Goal: Communication & Community: Answer question/provide support

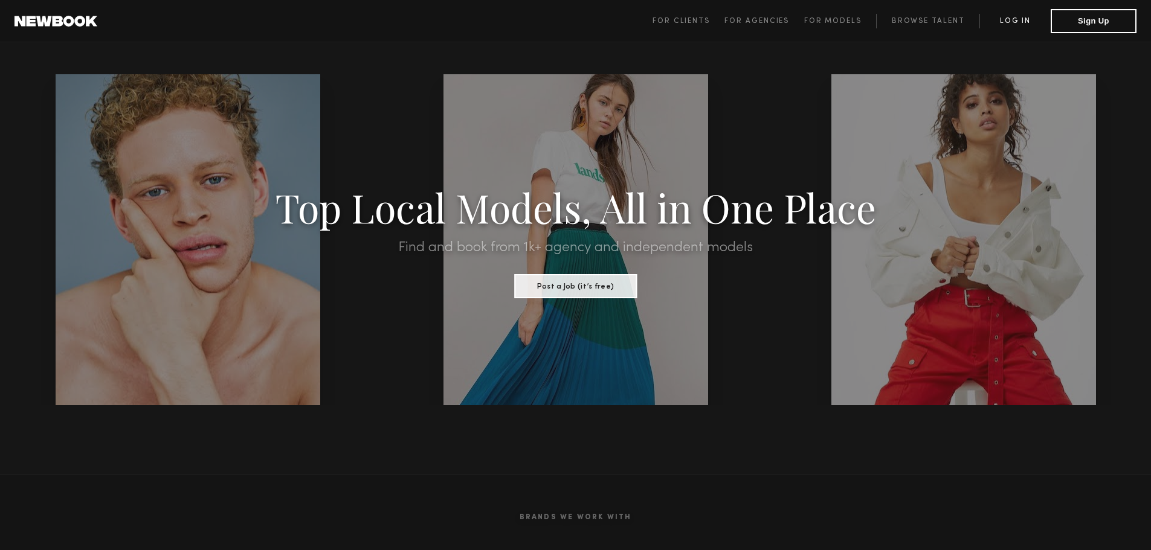
click at [1034, 19] on link "Log in" at bounding box center [1014, 21] width 71 height 14
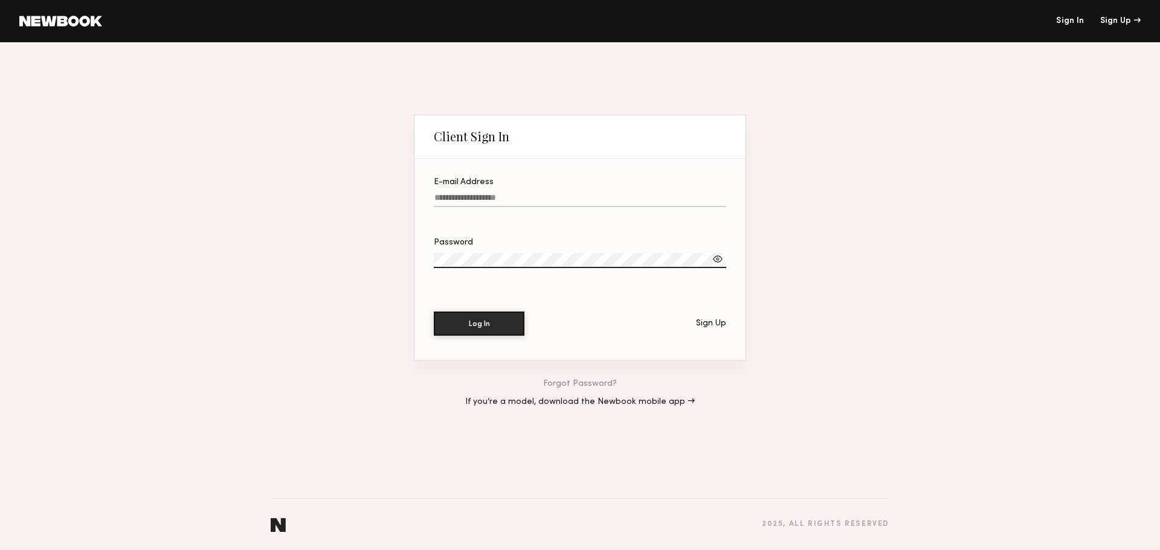
type input "**********"
click at [491, 325] on button "Log In" at bounding box center [479, 323] width 91 height 24
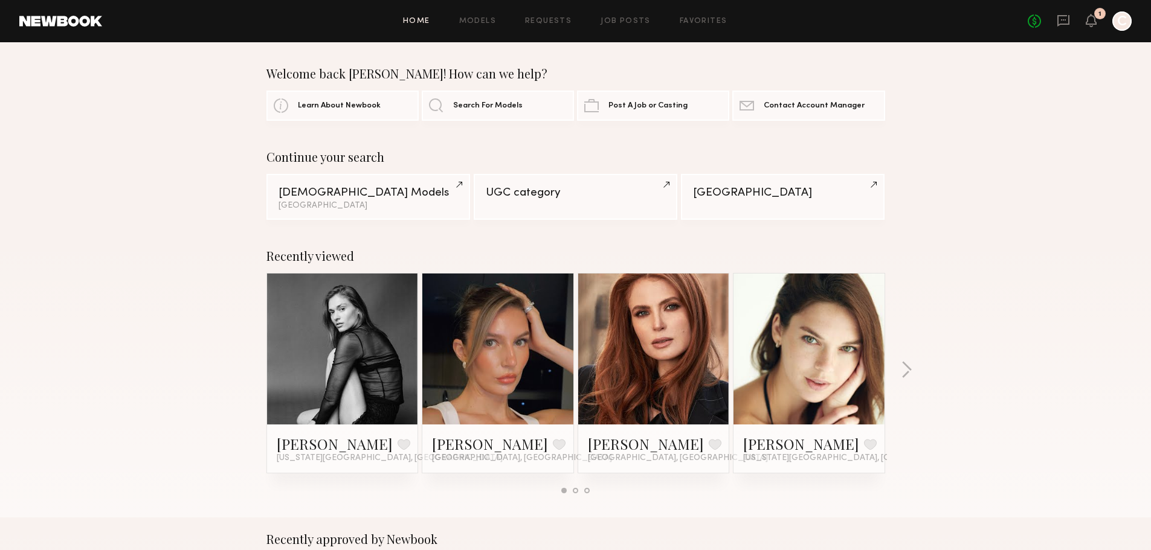
click at [384, 327] on div at bounding box center [342, 349] width 151 height 151
click at [329, 379] on link at bounding box center [343, 349] width 74 height 151
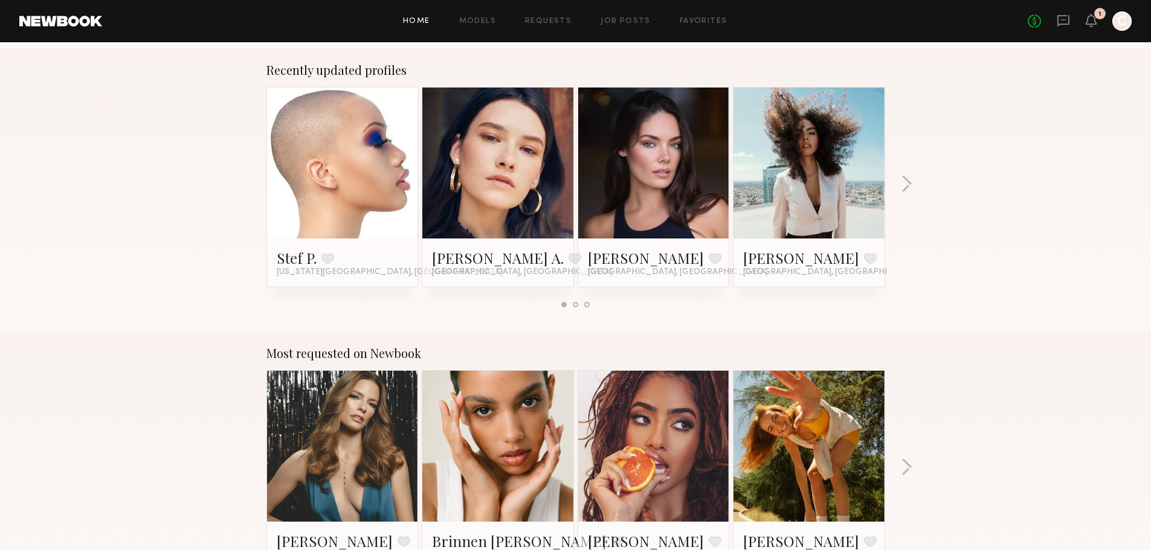
scroll to position [906, 0]
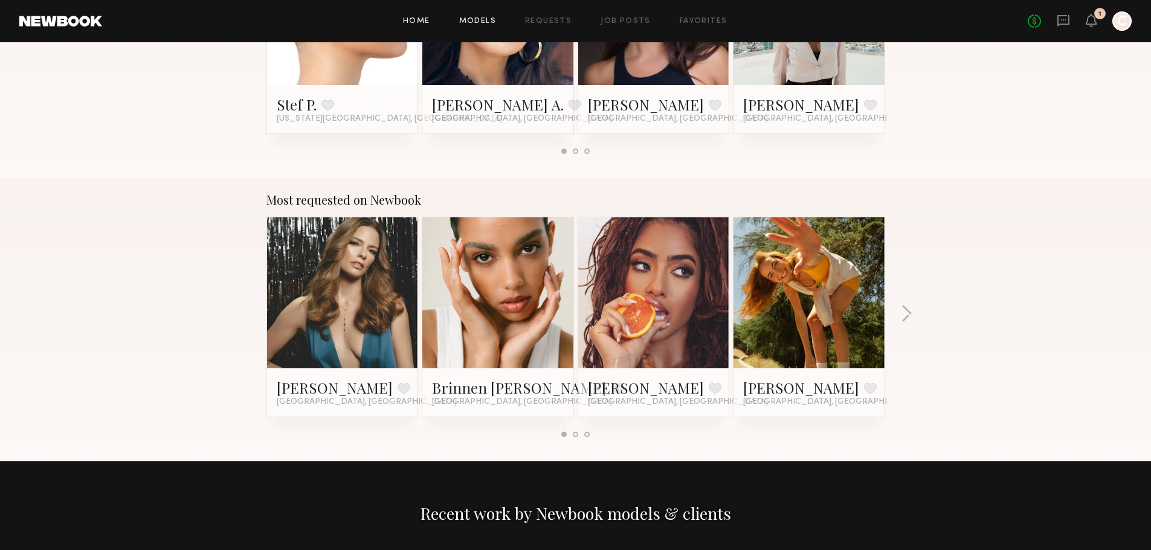
click at [490, 23] on link "Models" at bounding box center [477, 22] width 37 height 8
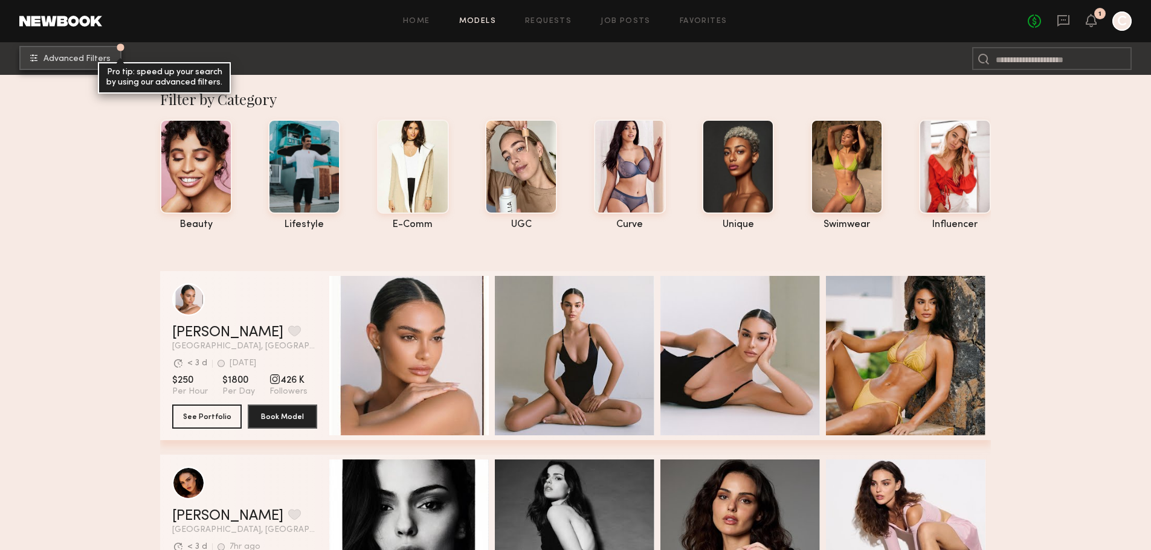
click at [95, 68] on button "Advanced Filters Pro tip: speed up your search by using our advanced filters." at bounding box center [70, 58] width 102 height 24
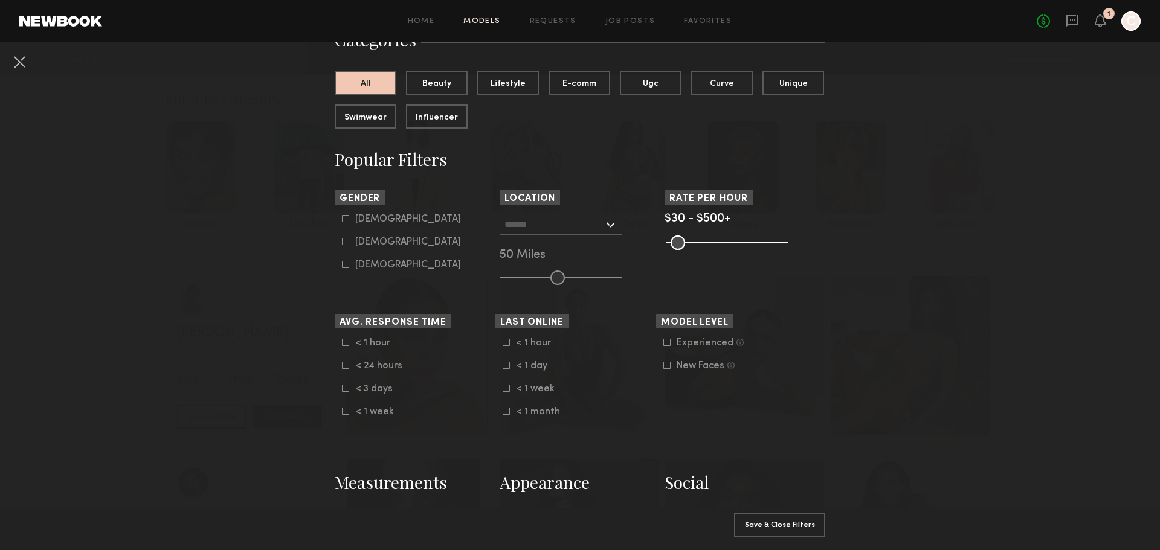
scroll to position [121, 0]
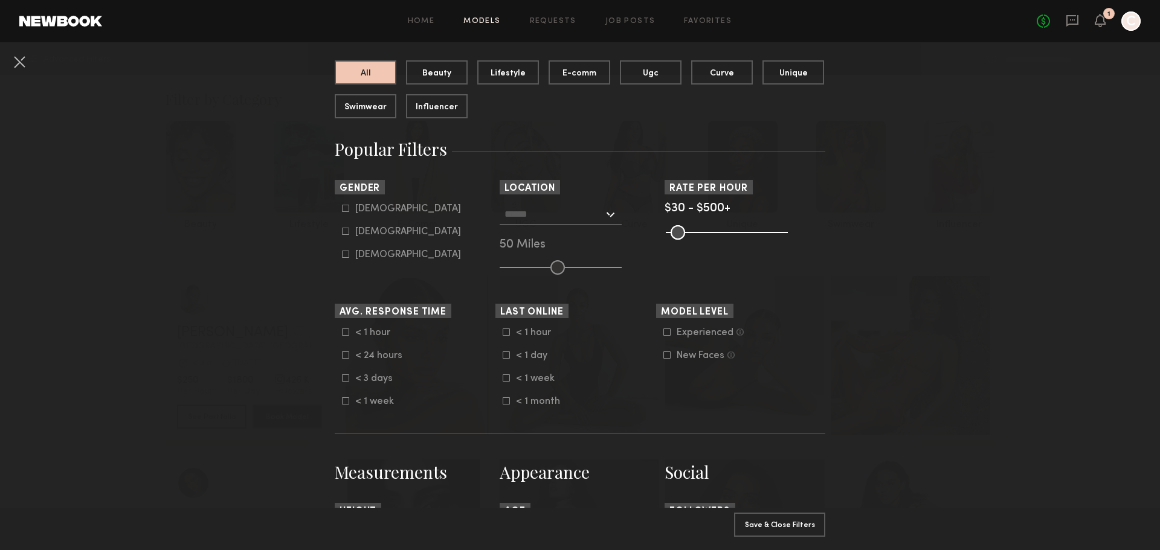
click at [351, 224] on form "Male Female Non-binary" at bounding box center [418, 232] width 153 height 57
click at [346, 231] on label "Female" at bounding box center [401, 231] width 119 height 7
type input "**"
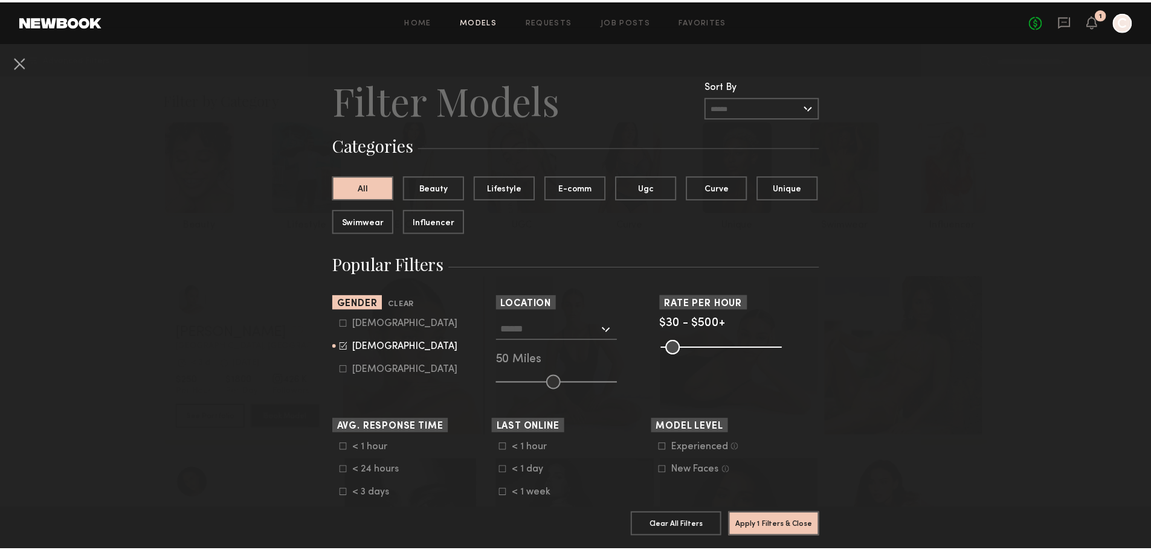
scroll to position [0, 0]
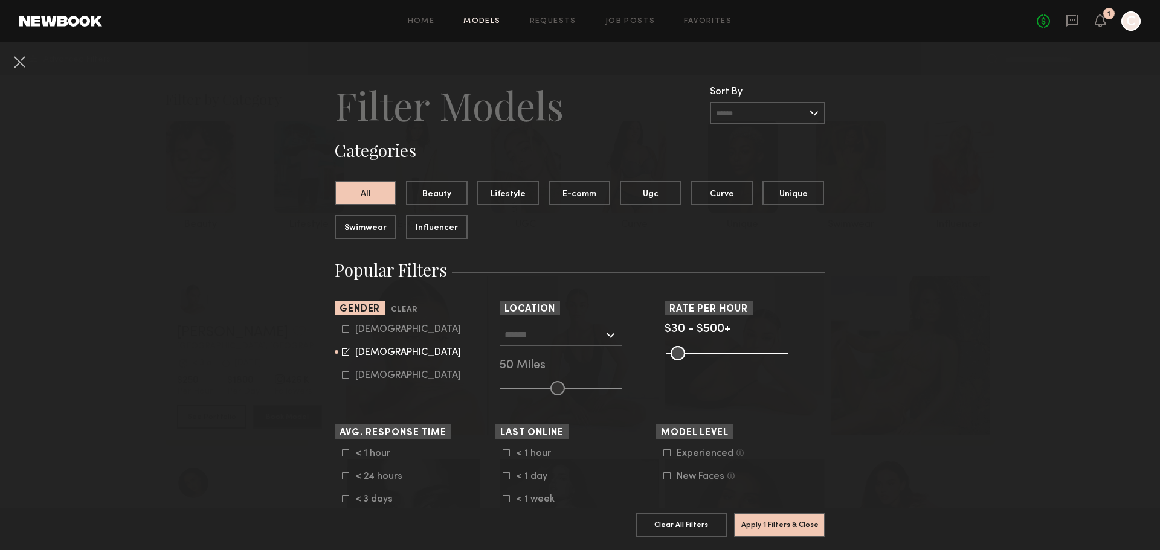
click at [590, 329] on input "text" at bounding box center [553, 334] width 99 height 21
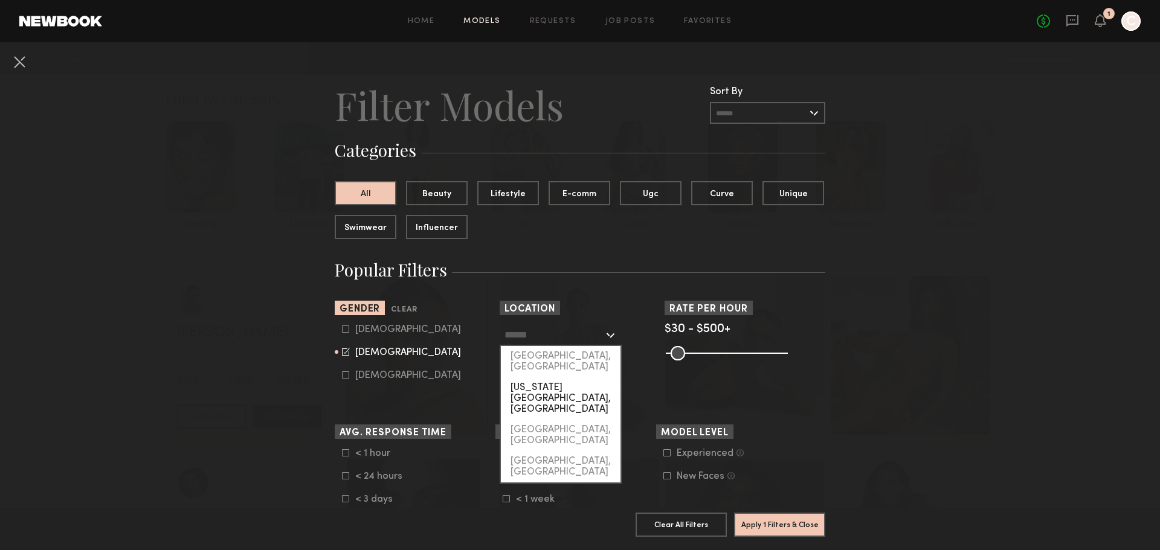
click at [558, 378] on div "[US_STATE][GEOGRAPHIC_DATA], [GEOGRAPHIC_DATA]" at bounding box center [561, 399] width 120 height 42
type input "**********"
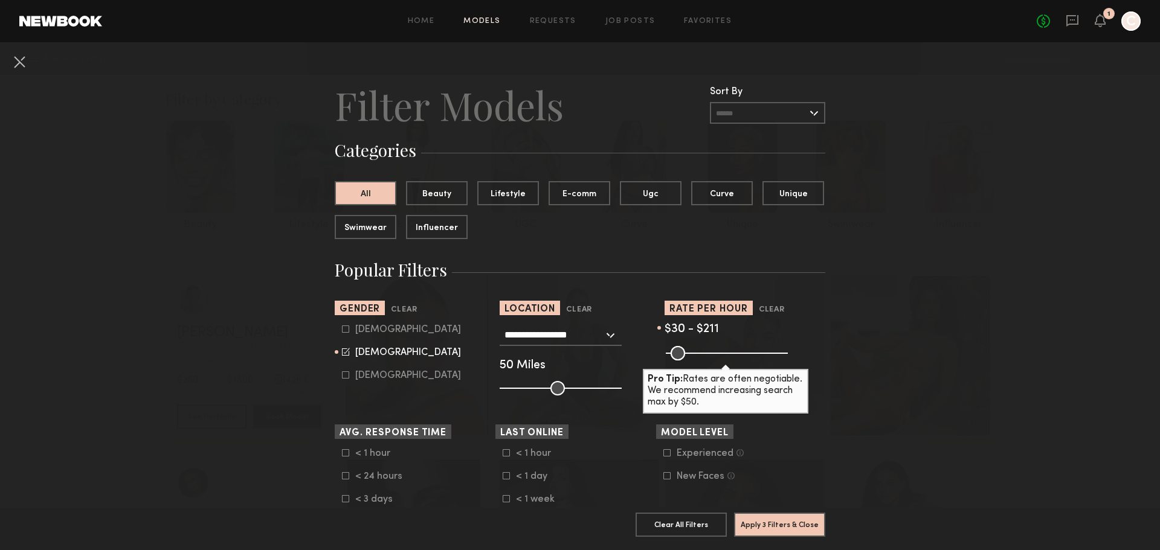
drag, startPoint x: 774, startPoint y: 350, endPoint x: 710, endPoint y: 359, distance: 64.7
type input "***"
click at [710, 359] on input "range" at bounding box center [727, 353] width 122 height 14
click at [785, 512] on button "Apply 3 Filters & Close" at bounding box center [779, 524] width 91 height 24
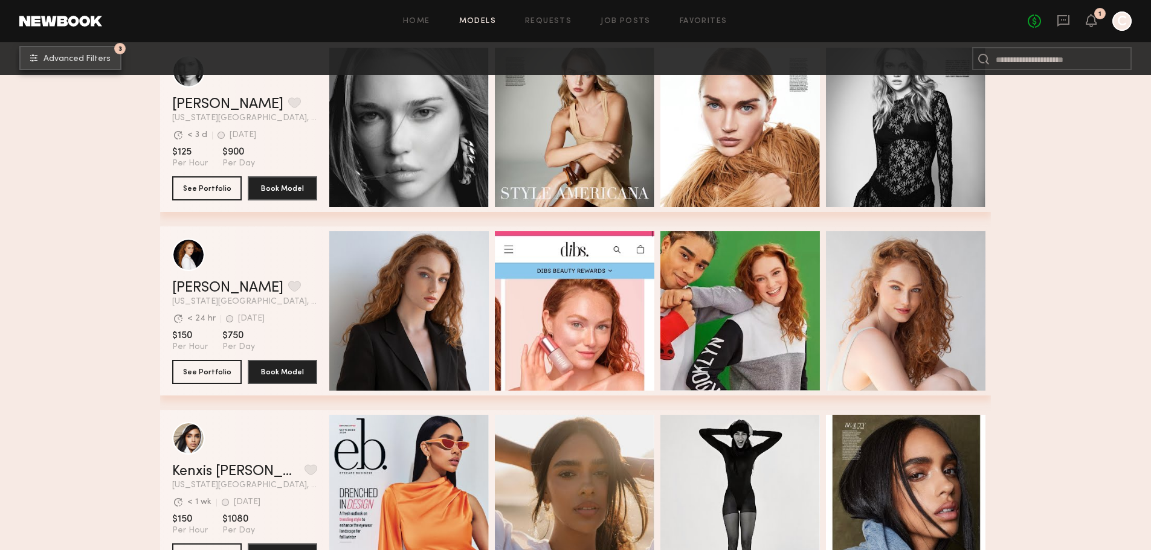
scroll to position [665, 0]
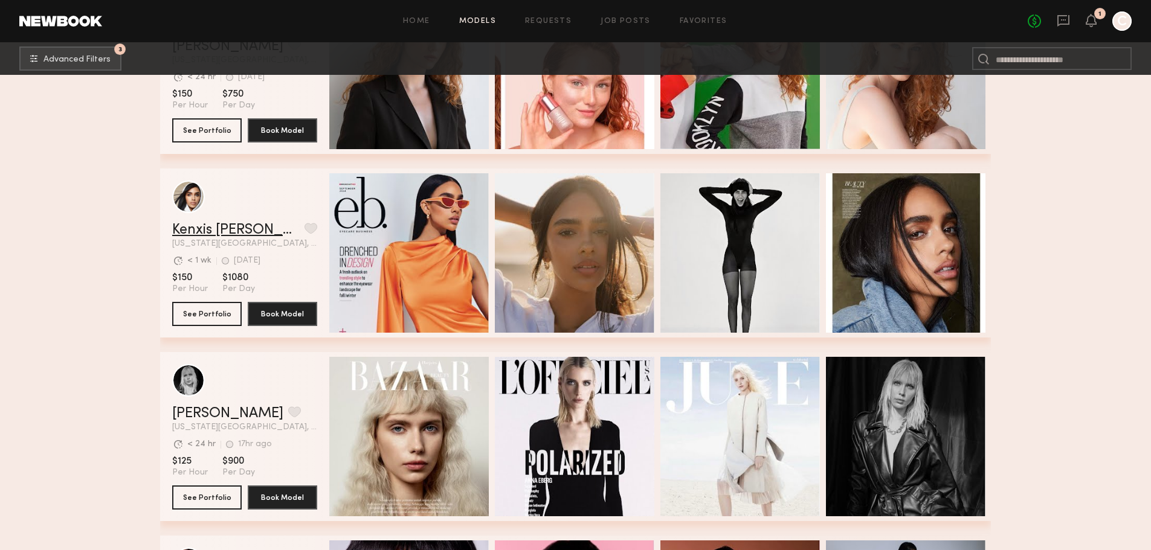
click at [195, 231] on link "Kenxis J." at bounding box center [235, 230] width 127 height 14
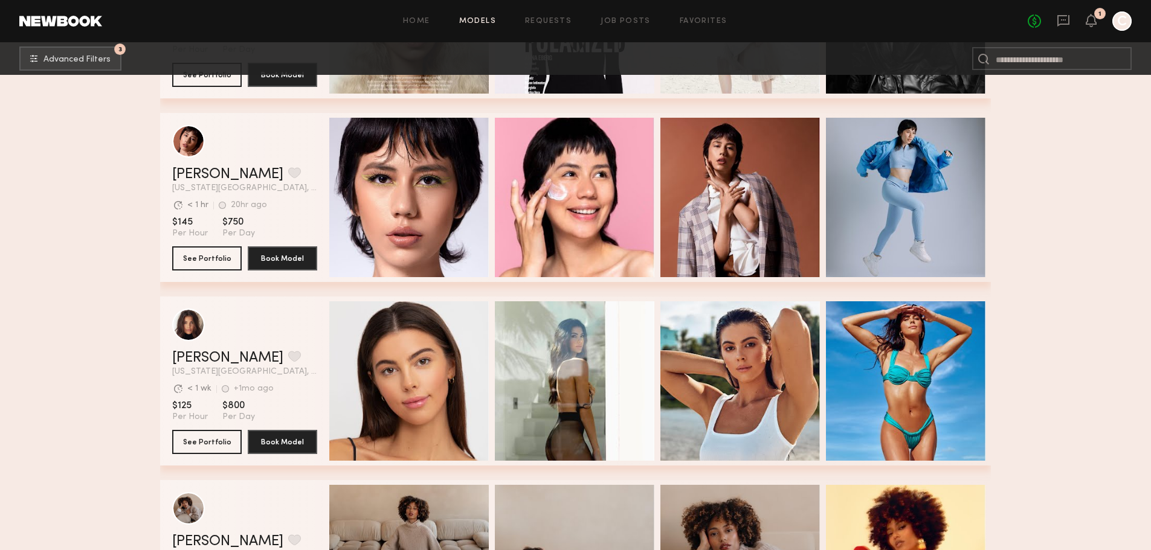
scroll to position [1329, 0]
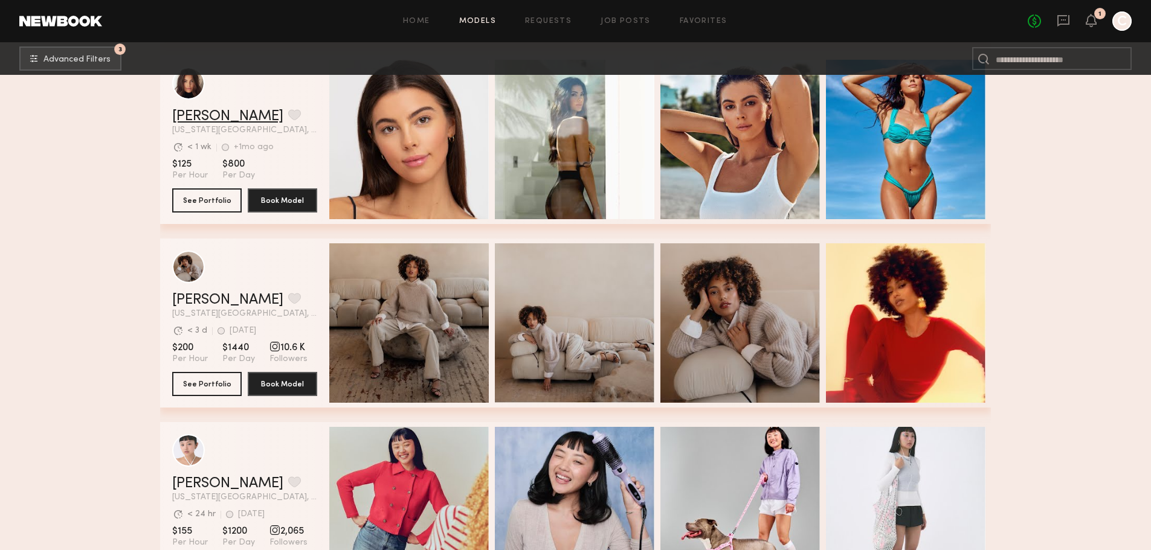
click at [214, 120] on link "[PERSON_NAME]" at bounding box center [227, 116] width 111 height 14
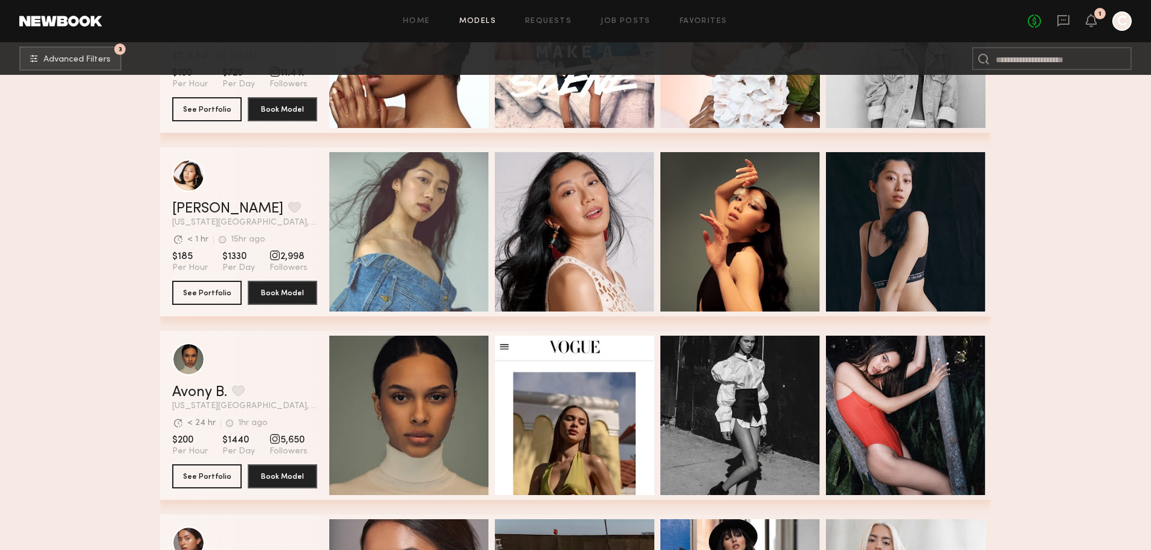
scroll to position [2153, 0]
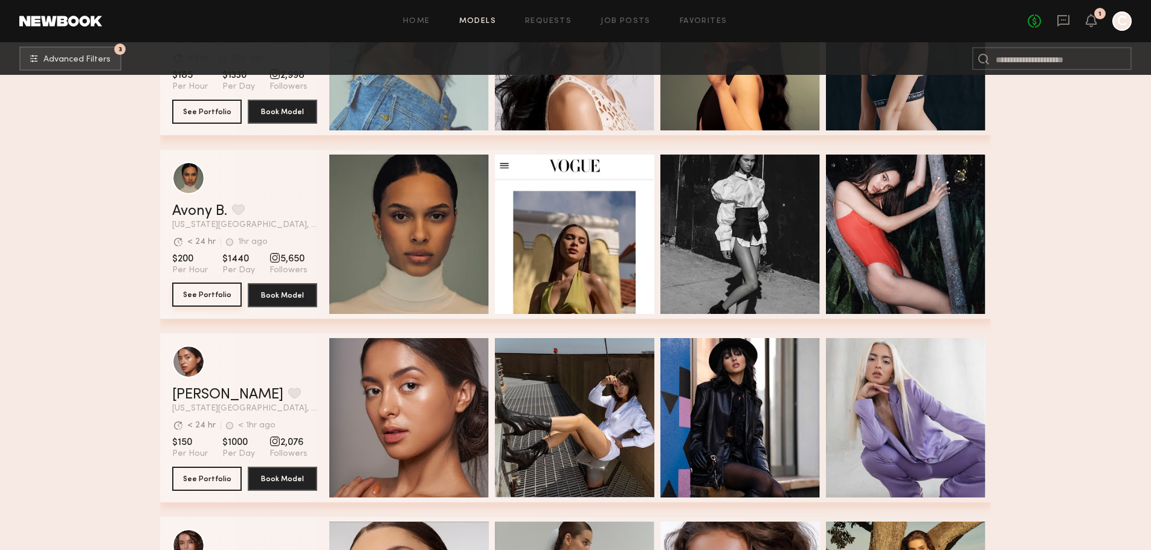
click at [207, 294] on button "See Portfolio" at bounding box center [206, 295] width 69 height 24
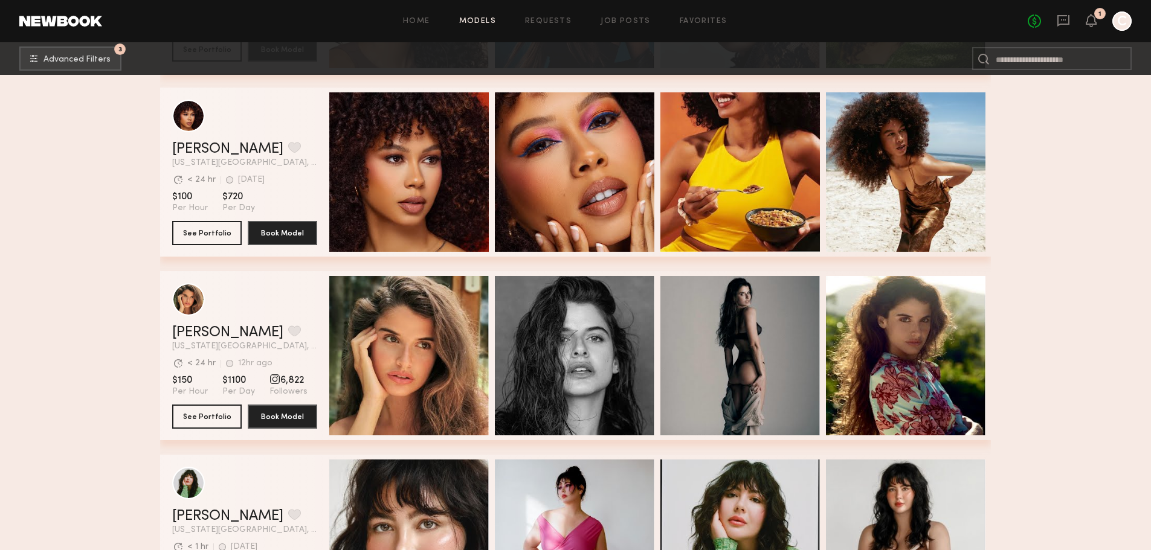
scroll to position [3361, 0]
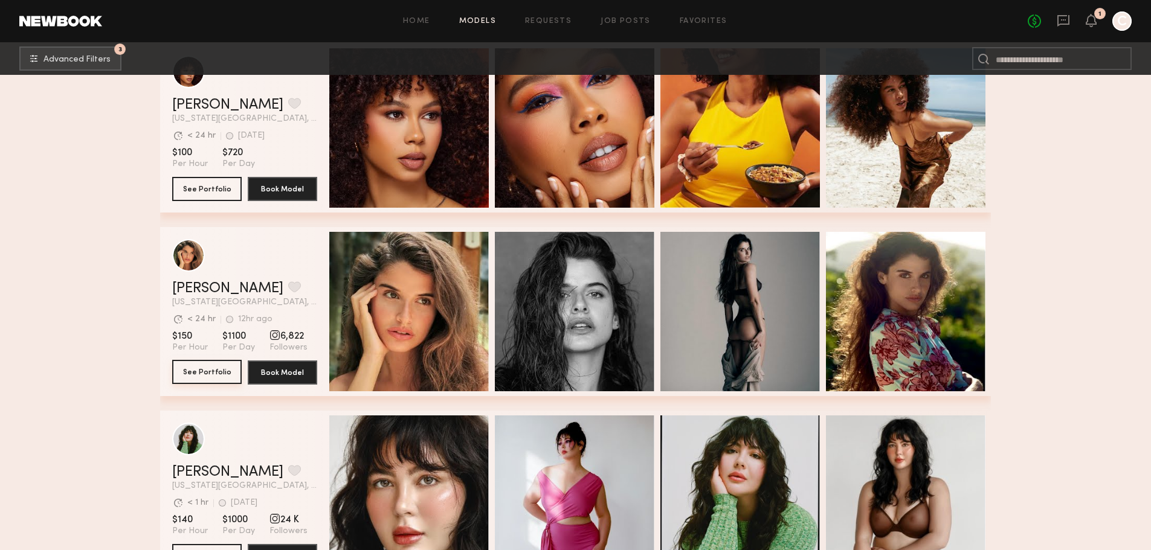
click at [194, 378] on button "See Portfolio" at bounding box center [206, 372] width 69 height 24
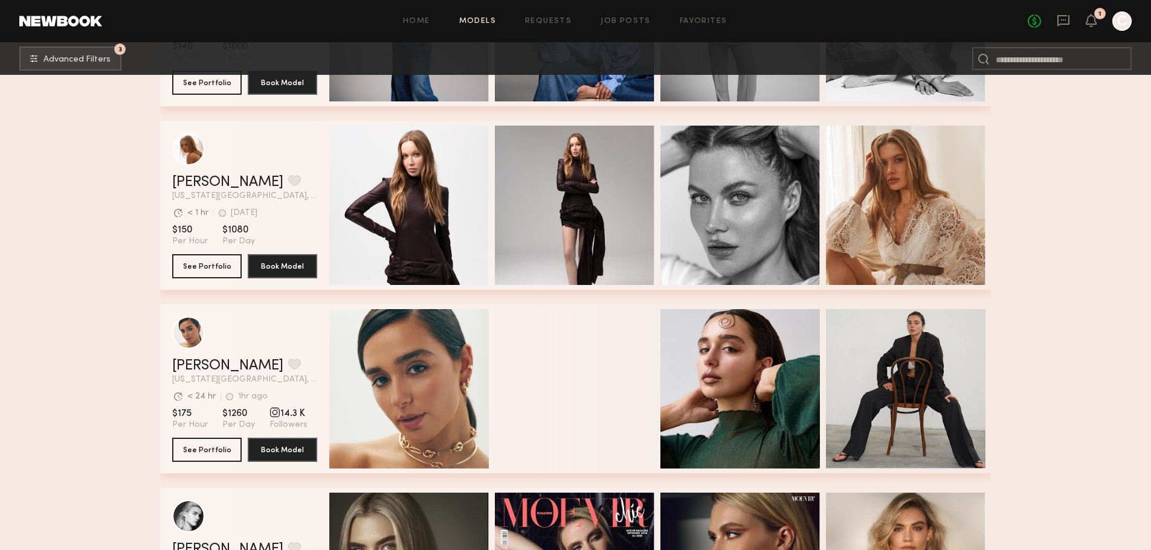
scroll to position [4811, 0]
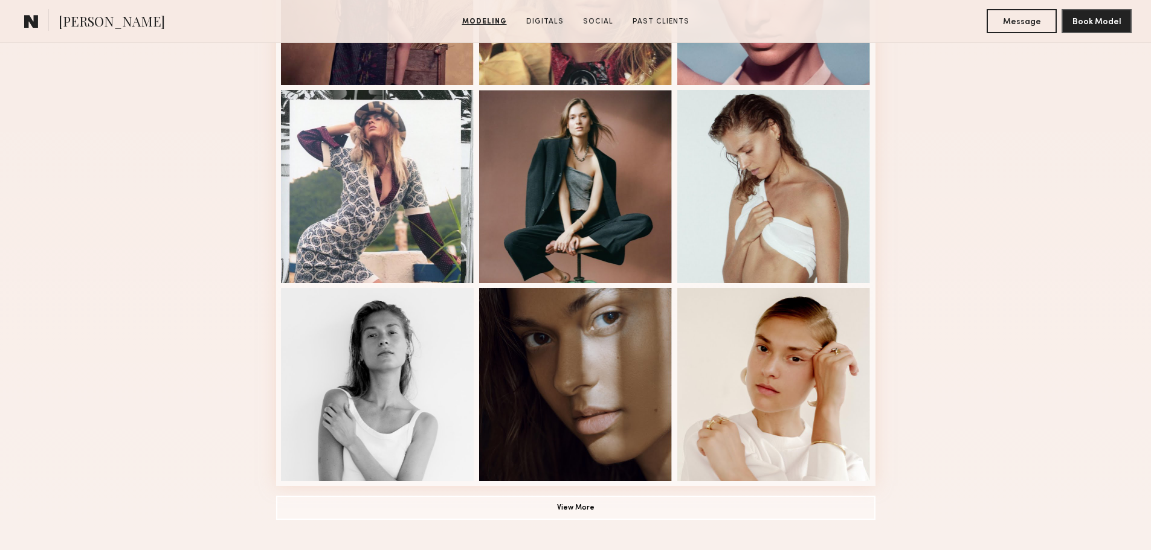
scroll to position [665, 0]
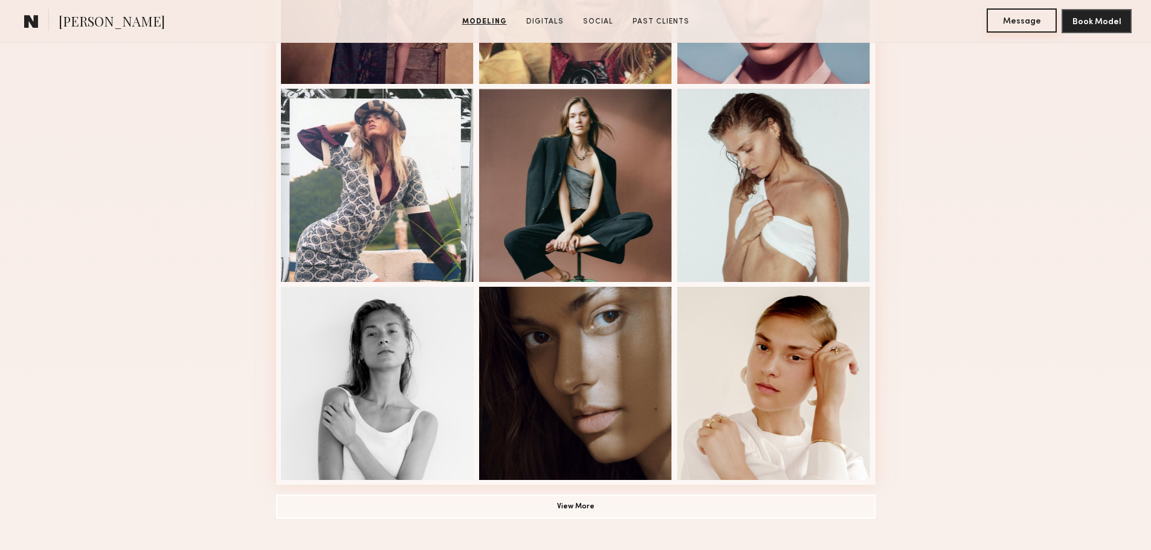
click at [1020, 26] on button "Message" at bounding box center [1022, 20] width 70 height 24
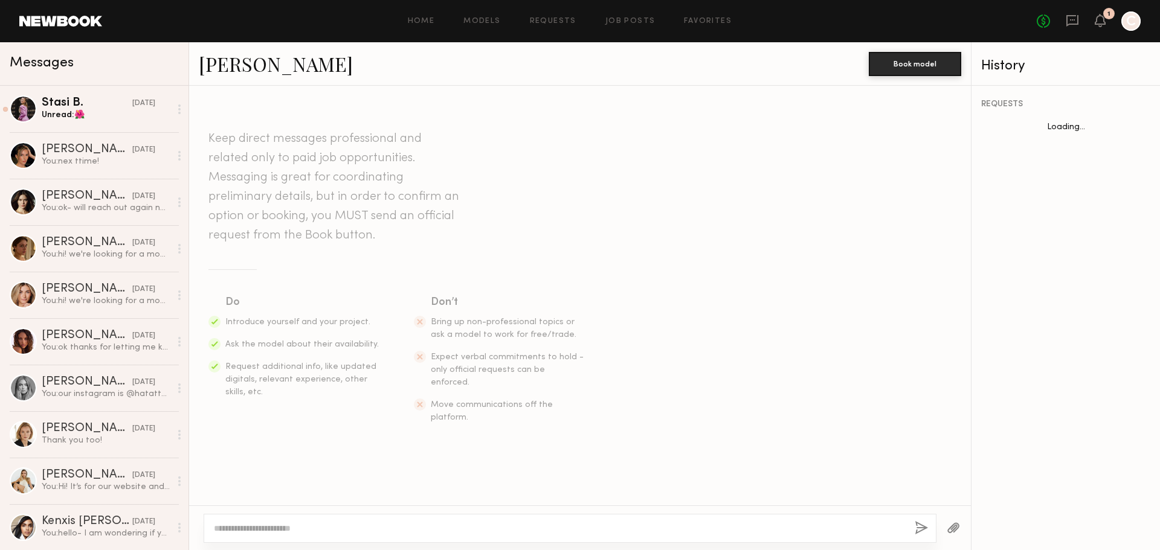
scroll to position [1087, 0]
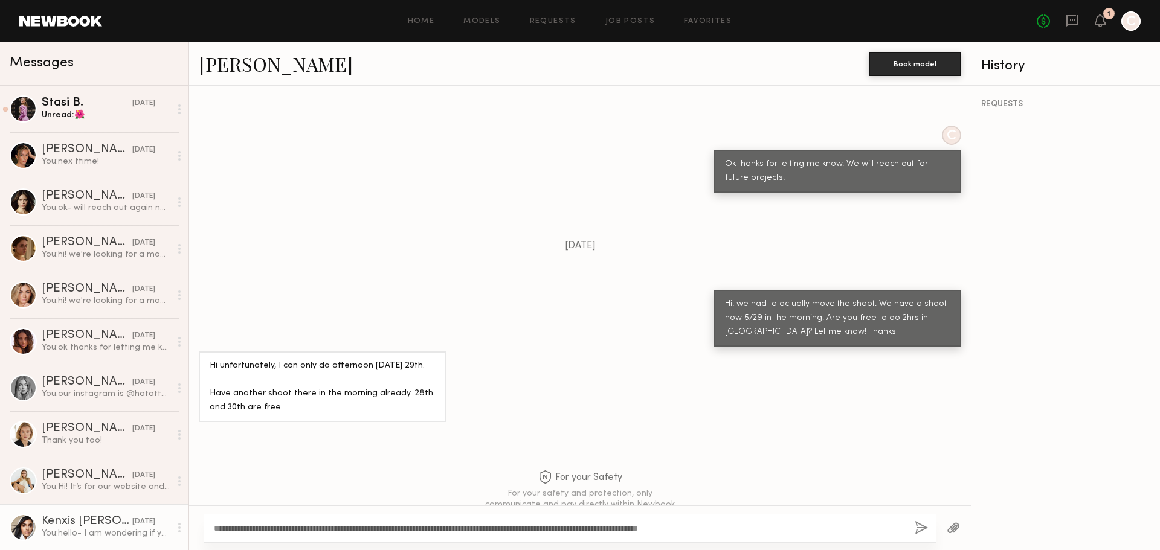
drag, startPoint x: 872, startPoint y: 532, endPoint x: 155, endPoint y: 535, distance: 717.1
click at [155, 535] on div "Messages Stasi B. 06/24/2025 Unread: 🌺 Taylor S. 06/24/2025 You: nex ttime! Ana…" at bounding box center [580, 296] width 1160 height 508
type textarea "**********"
click at [920, 525] on button "button" at bounding box center [921, 528] width 13 height 15
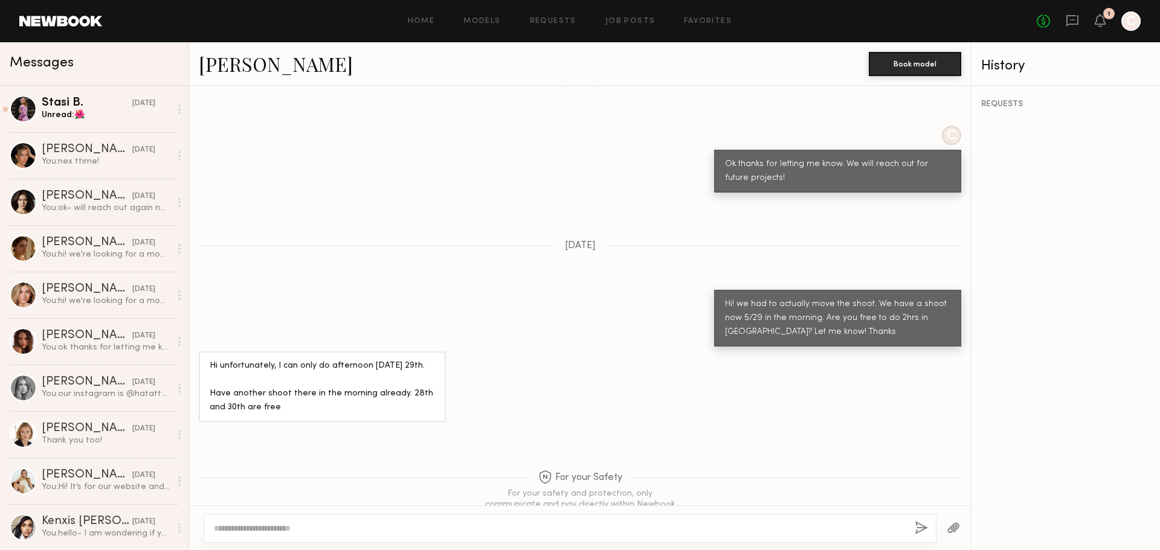
scroll to position [1362, 0]
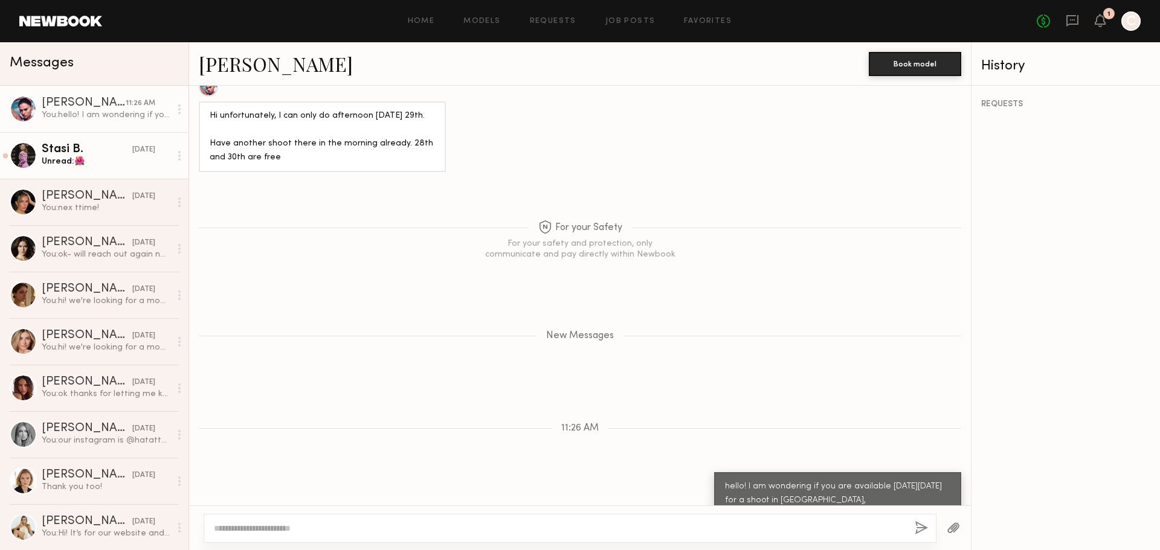
click at [111, 157] on div "Unread: 🌺" at bounding box center [106, 161] width 129 height 11
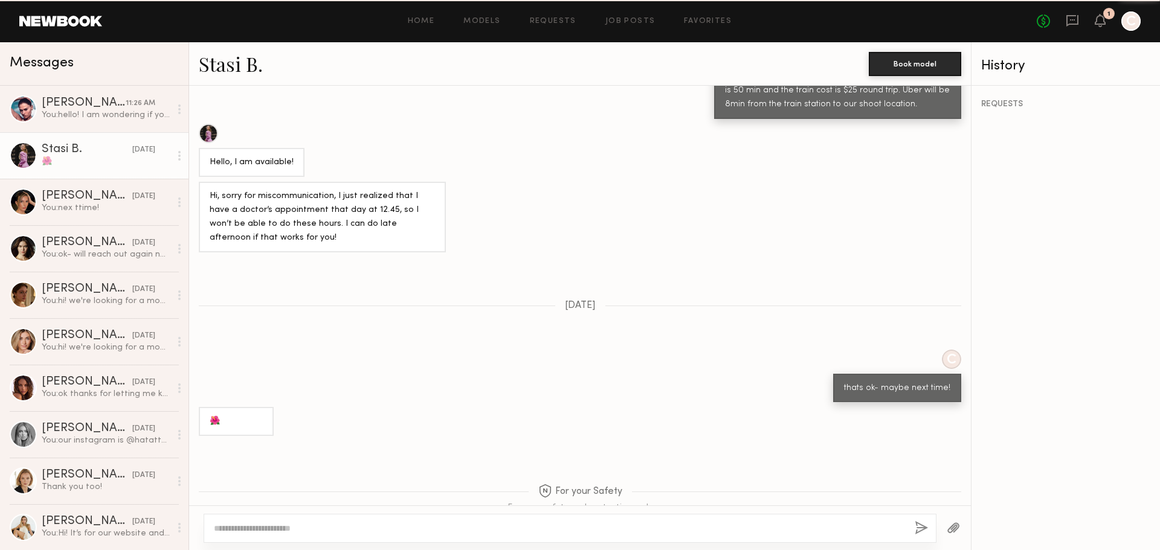
scroll to position [720, 0]
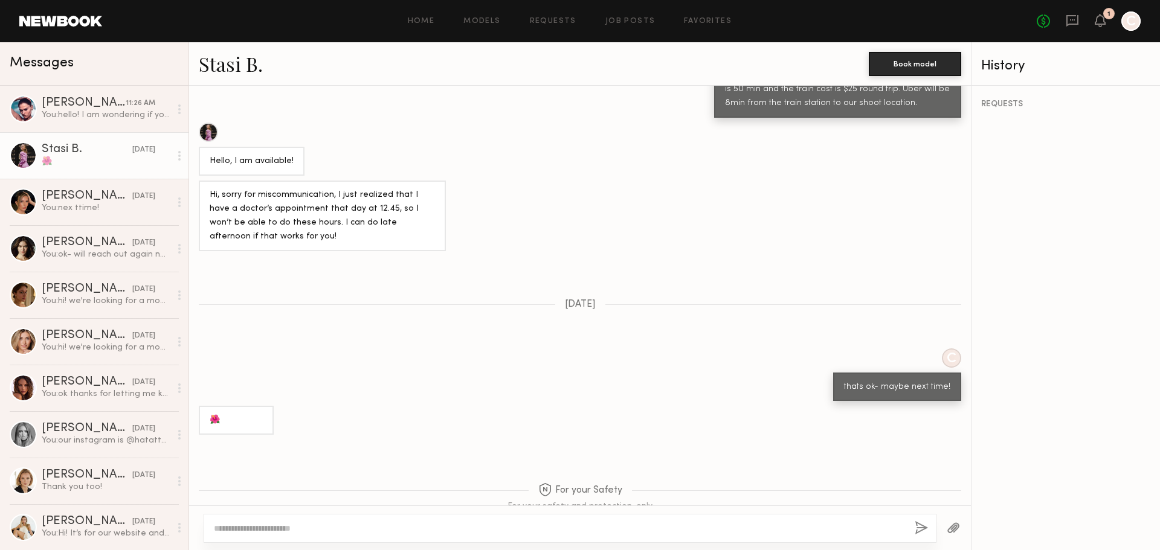
click at [231, 57] on link "Stasi B." at bounding box center [231, 64] width 64 height 26
click at [117, 211] on div "You: nex ttime!" at bounding box center [106, 207] width 129 height 11
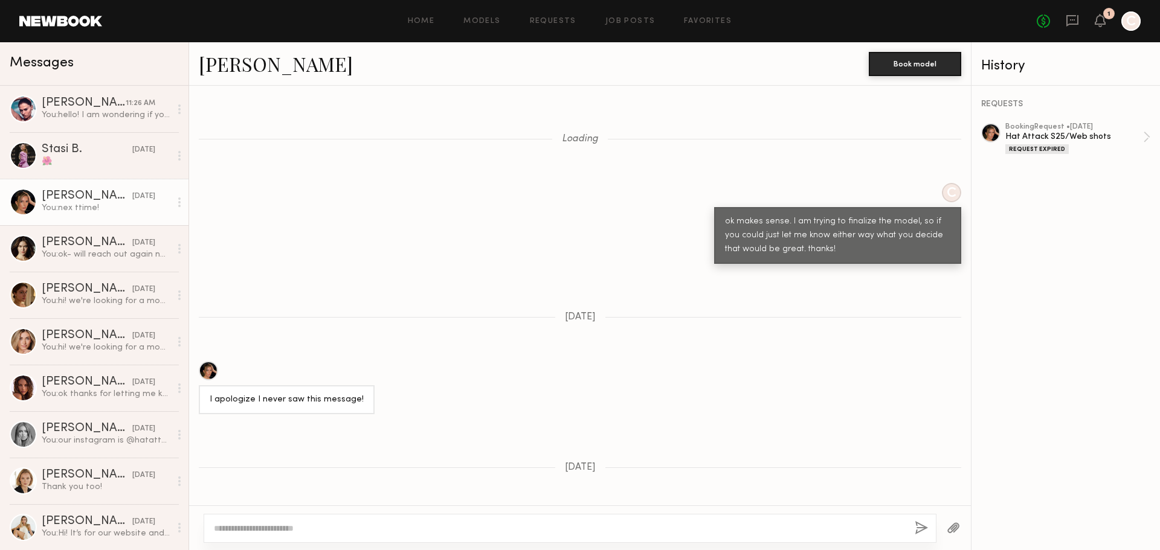
scroll to position [883, 0]
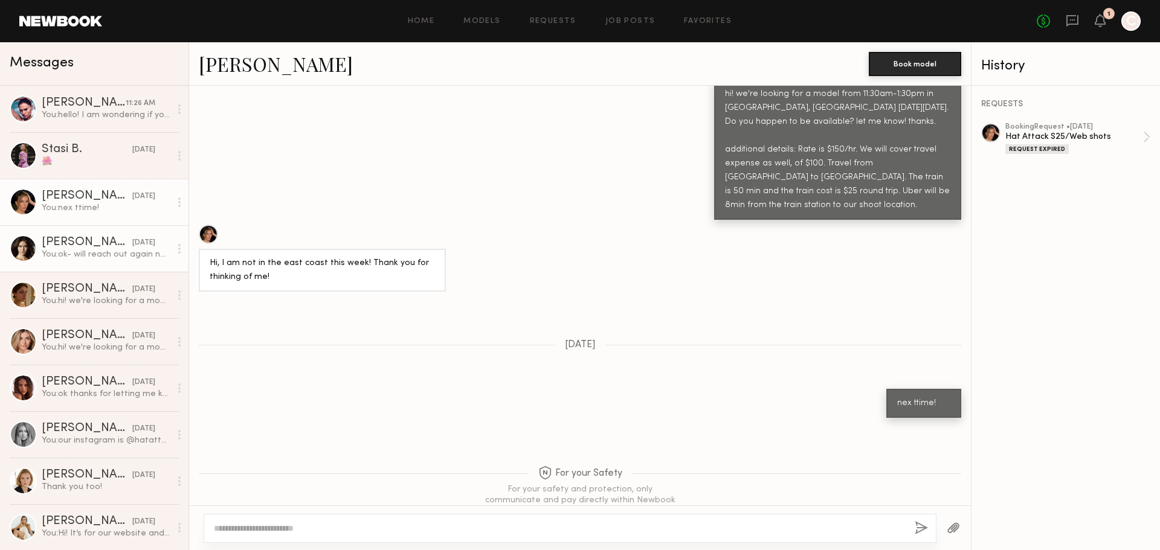
click at [91, 254] on div "You: ok- will reach out again next time!" at bounding box center [106, 254] width 129 height 11
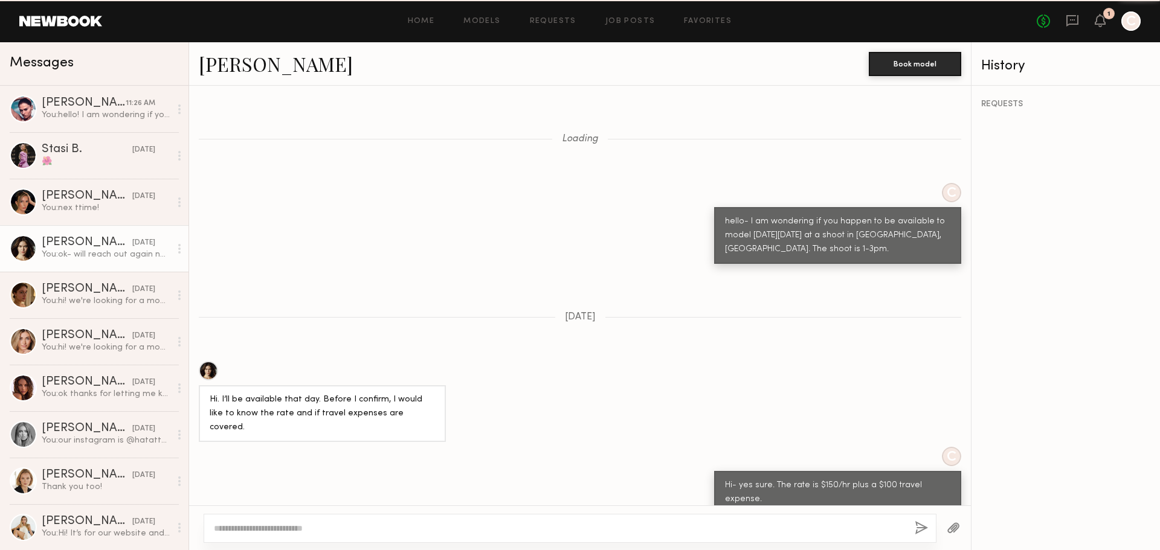
scroll to position [1036, 0]
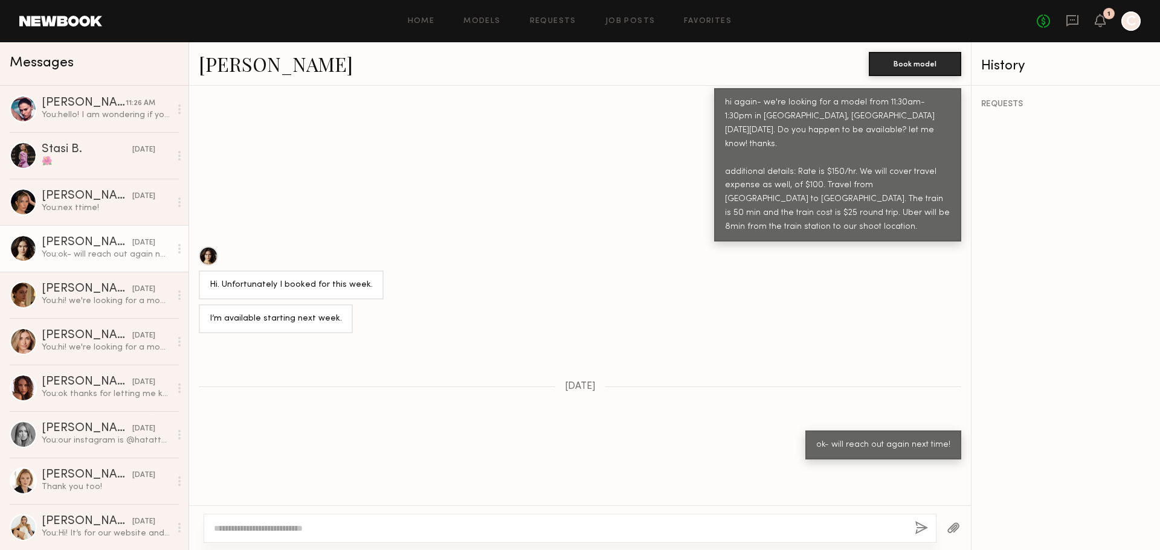
click at [242, 63] on link "Anastasia M." at bounding box center [276, 64] width 154 height 26
click at [256, 518] on div at bounding box center [570, 528] width 733 height 29
click at [253, 527] on textarea at bounding box center [559, 529] width 691 height 12
paste textarea "**********"
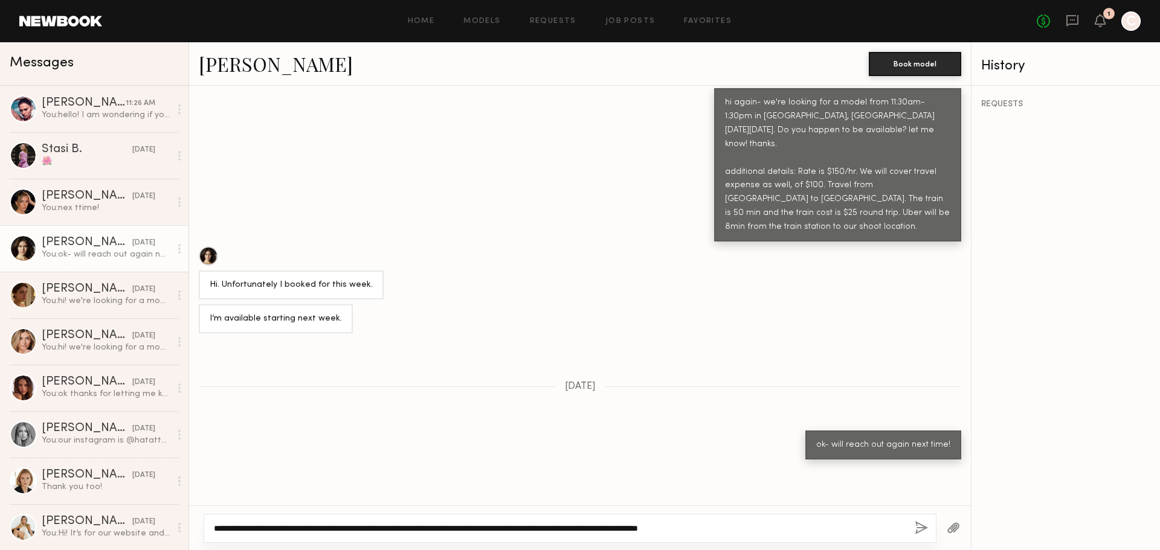
type textarea "**********"
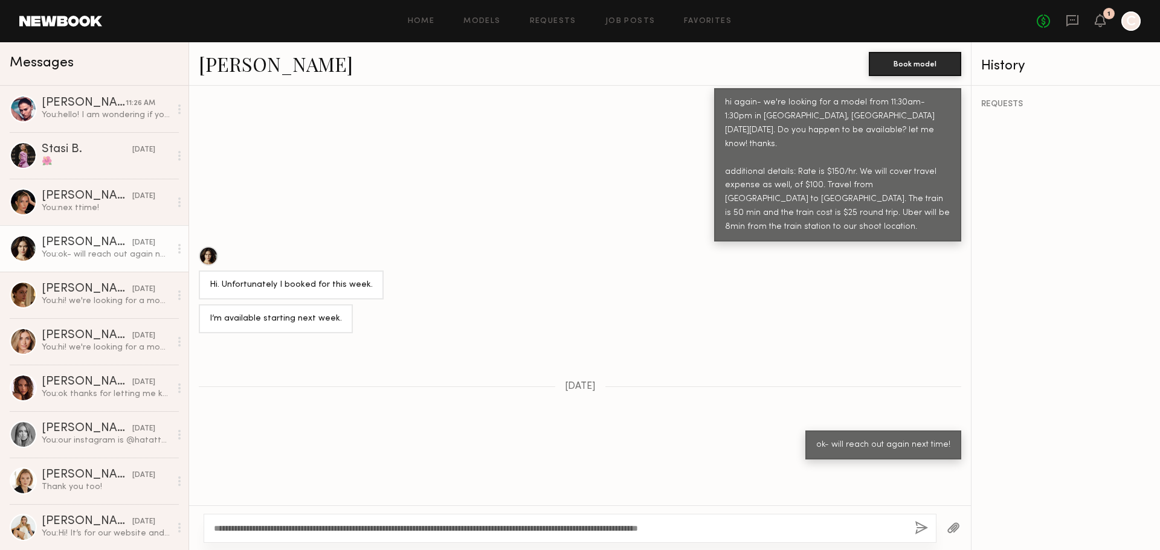
click at [927, 526] on button "button" at bounding box center [921, 528] width 13 height 15
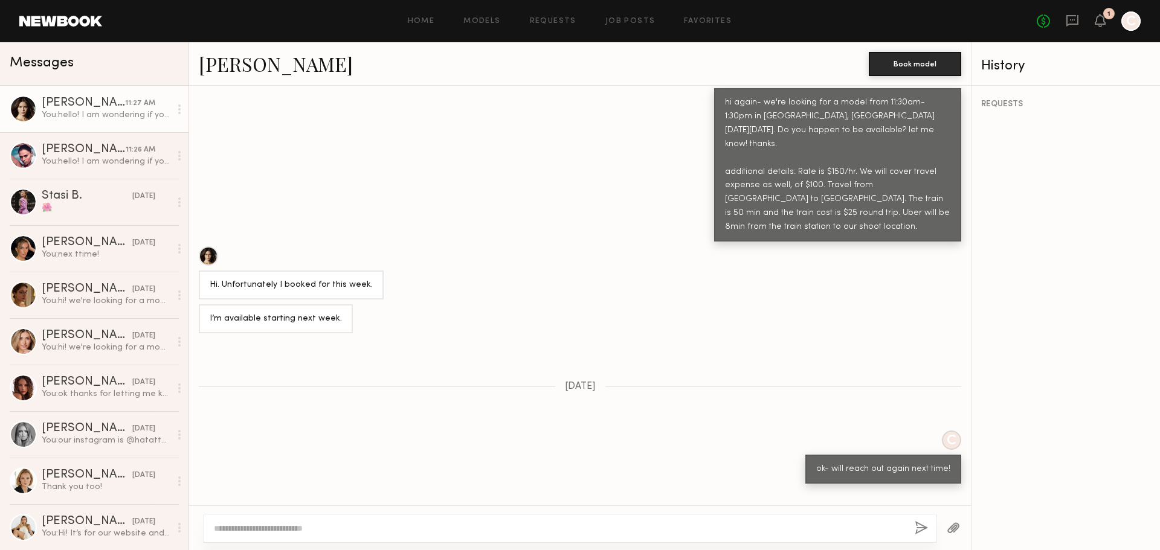
scroll to position [1310, 0]
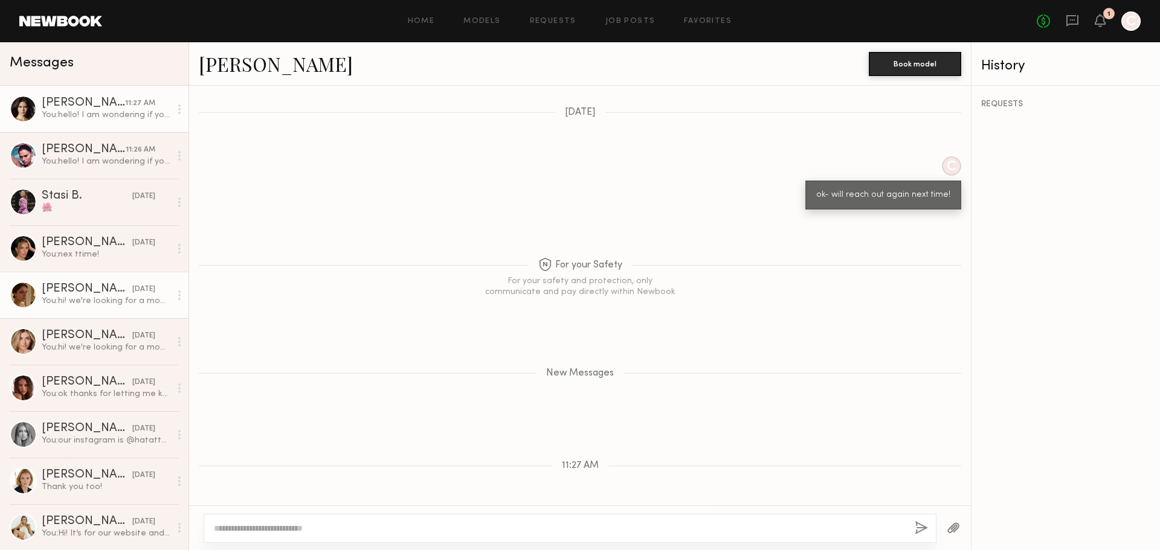
click at [101, 295] on div "Isabella D." at bounding box center [87, 289] width 91 height 12
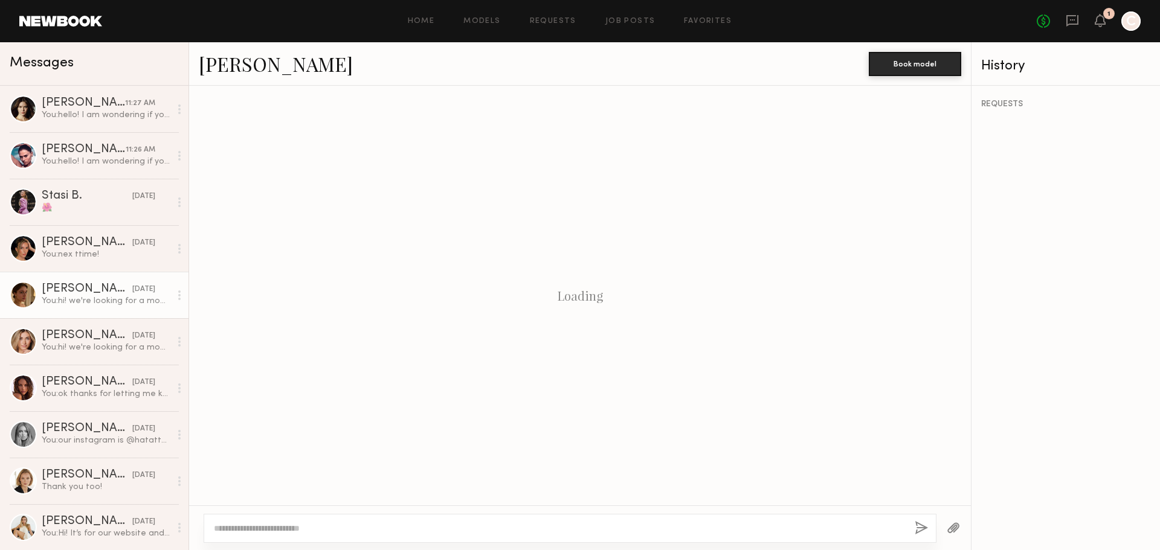
scroll to position [676, 0]
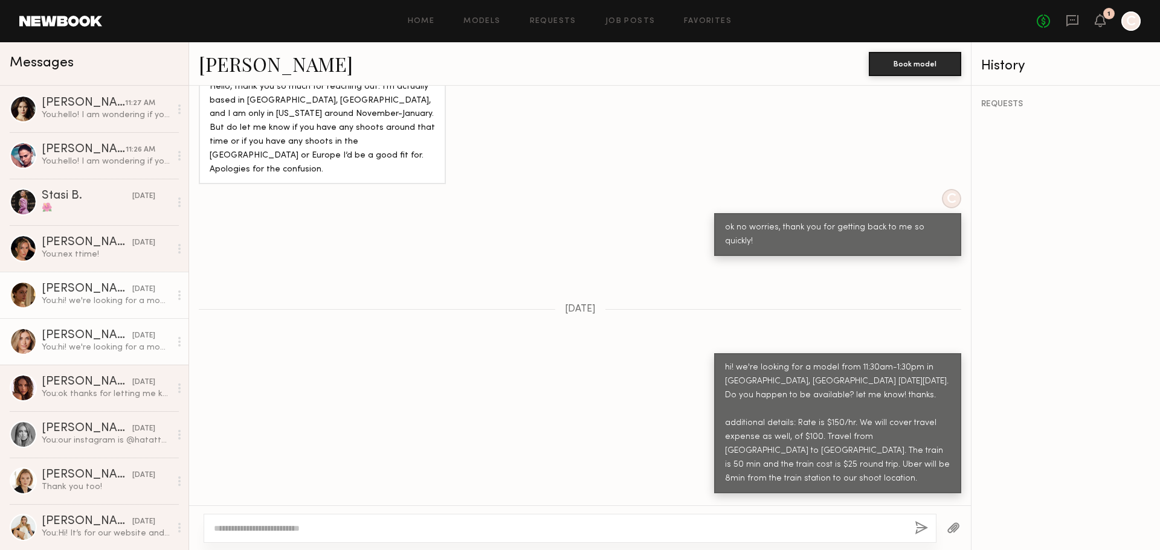
click at [86, 347] on div "You: hi! we're looking for a model from 11:30am-1:30pm in Stamford, CT this Thu…" at bounding box center [106, 347] width 129 height 11
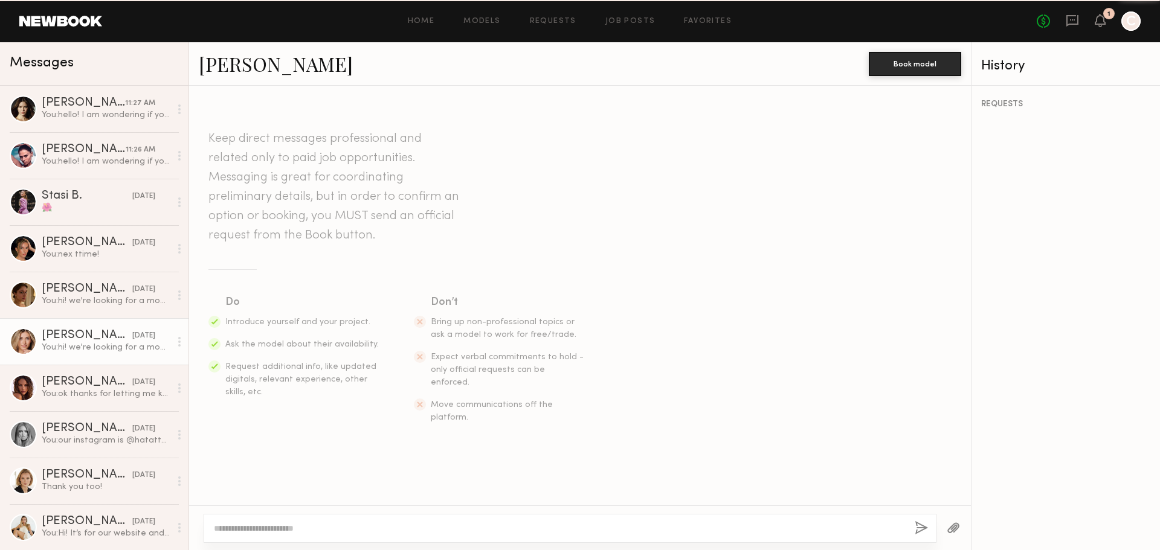
scroll to position [775, 0]
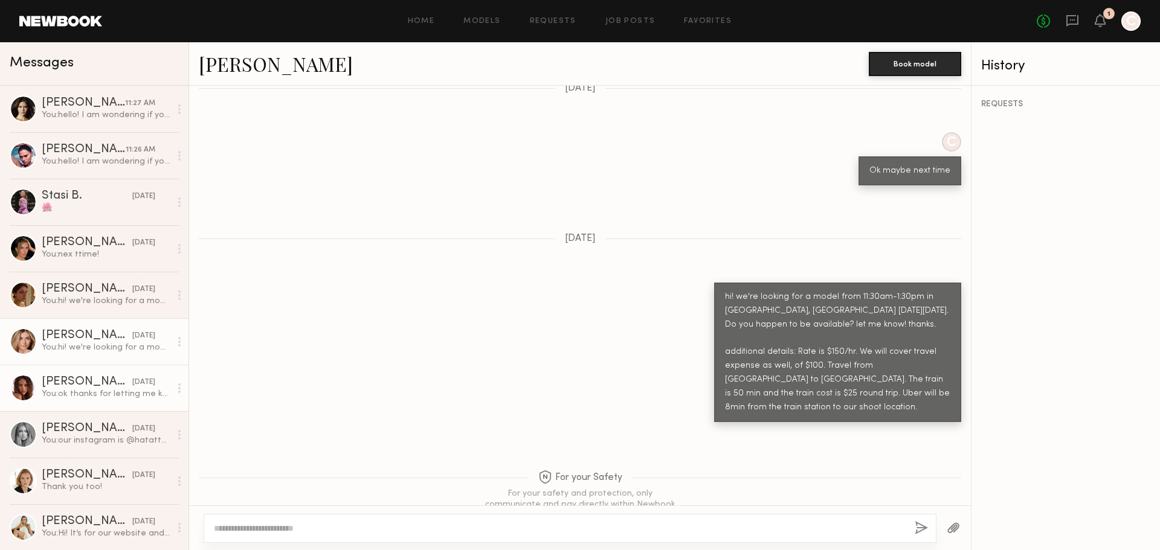
click at [84, 369] on link "Brinley S. 01/23/2025 You: ok thanks for letting me know" at bounding box center [94, 388] width 188 height 47
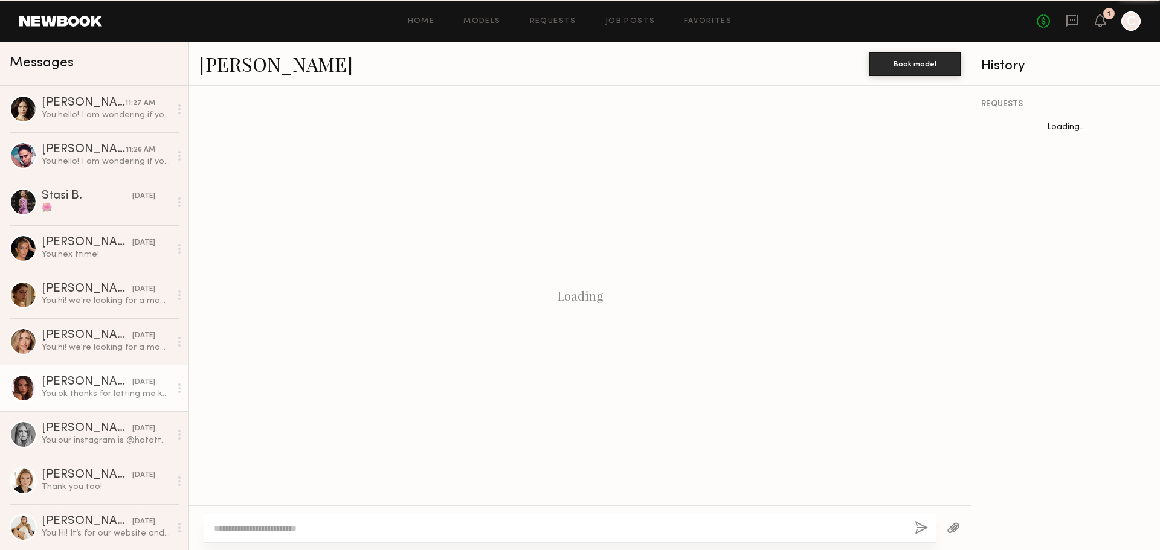
scroll to position [629, 0]
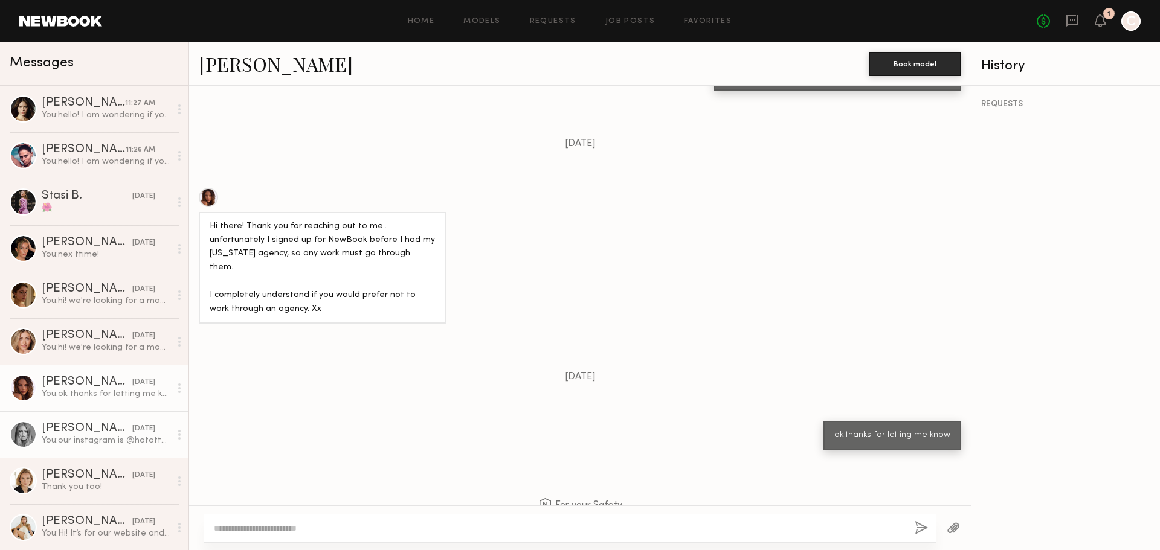
click at [103, 440] on div "You: our instagram is @hatattackny" at bounding box center [106, 440] width 129 height 11
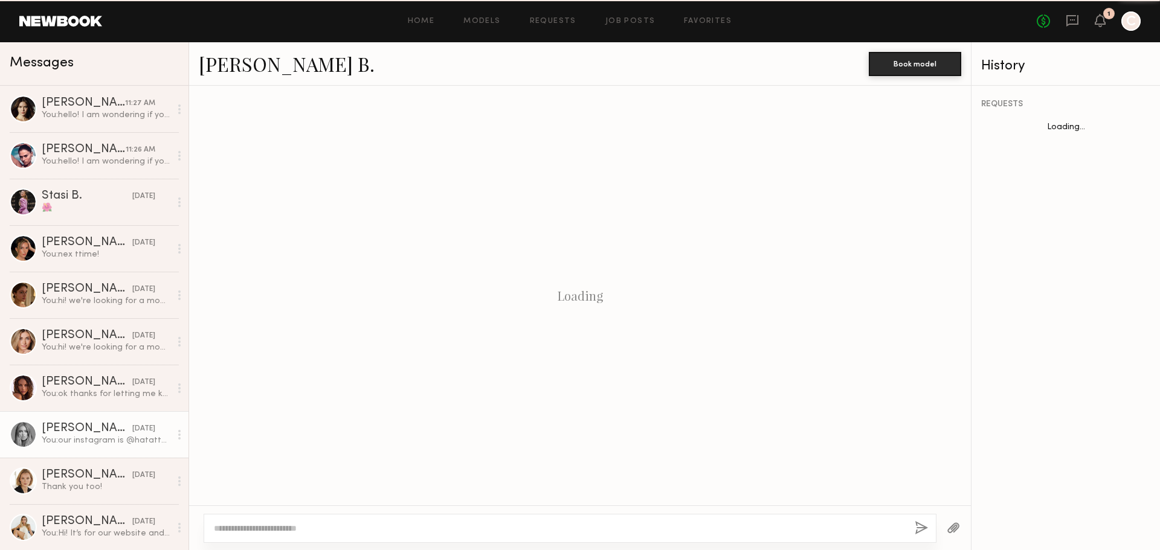
scroll to position [314, 0]
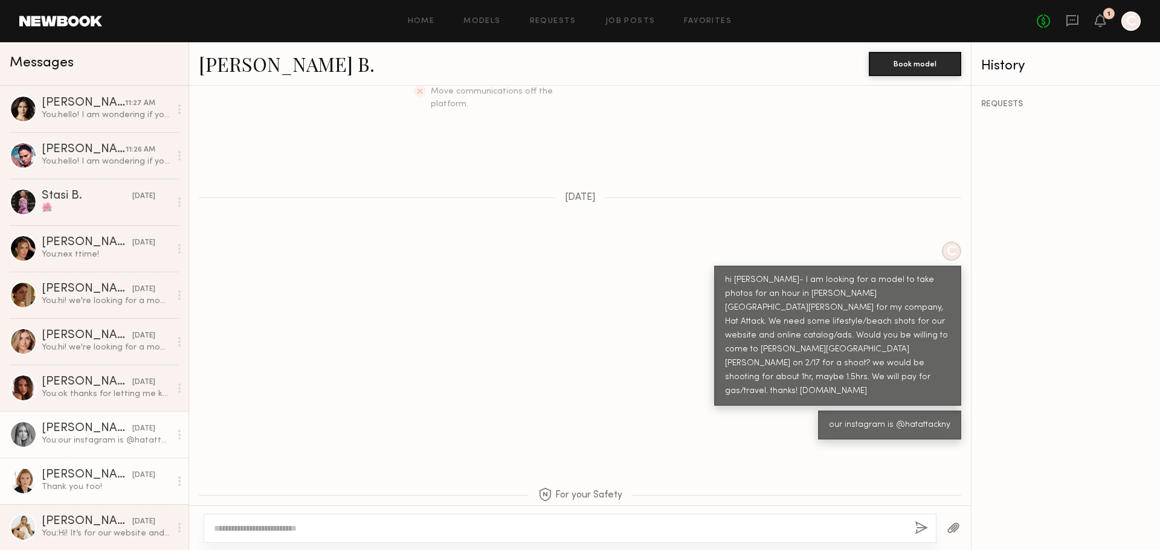
click at [98, 471] on div "Olga K." at bounding box center [87, 475] width 91 height 12
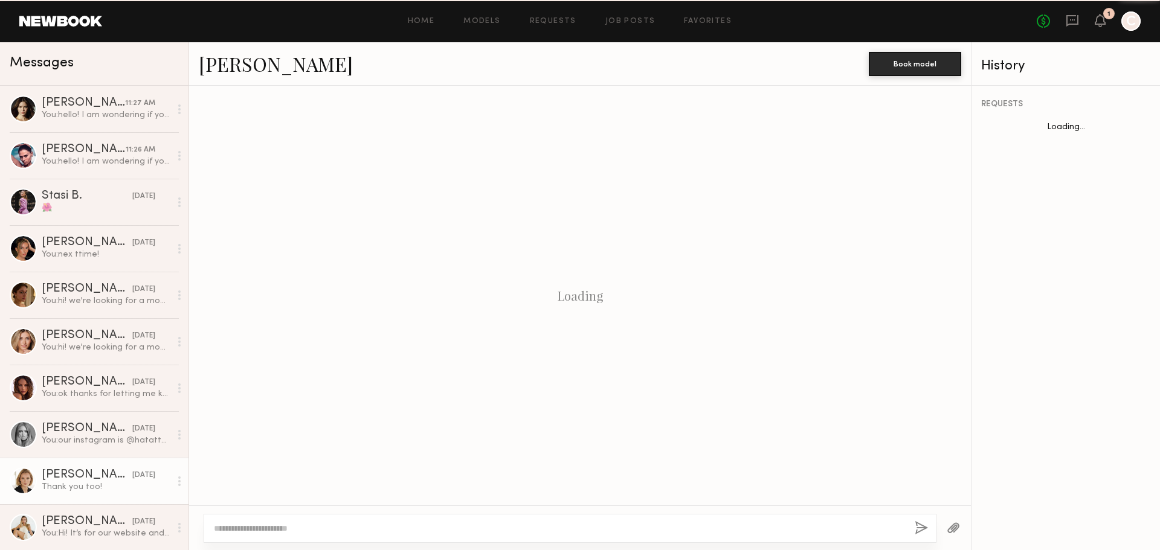
scroll to position [683, 0]
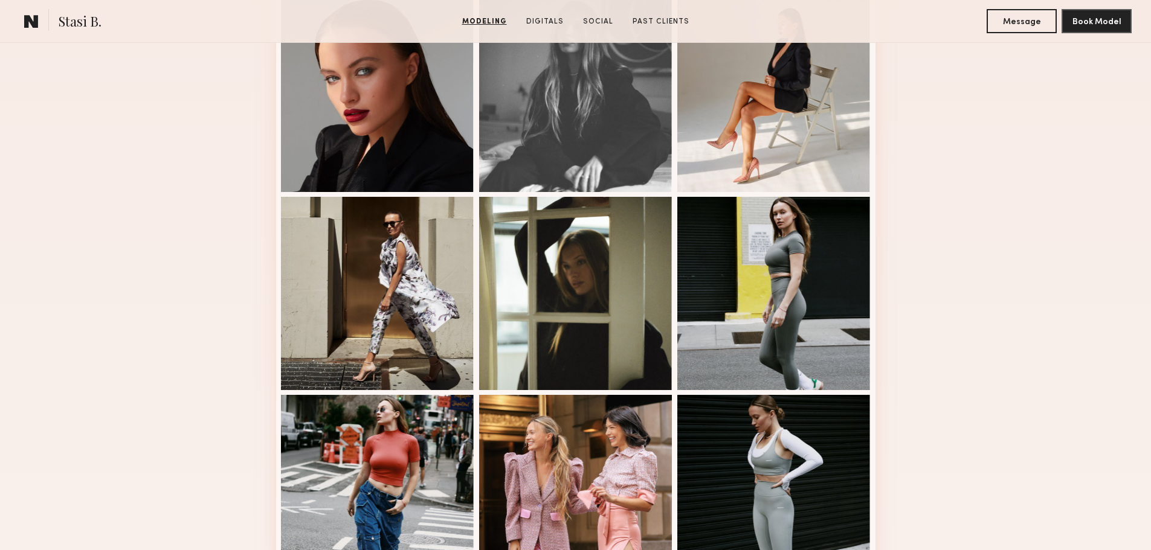
scroll to position [725, 0]
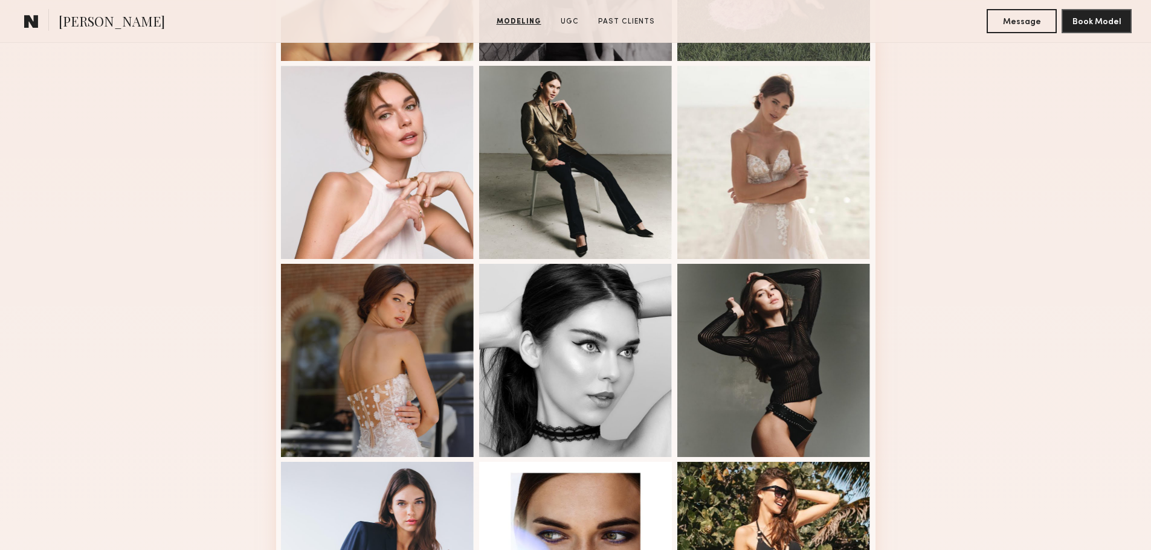
scroll to position [665, 0]
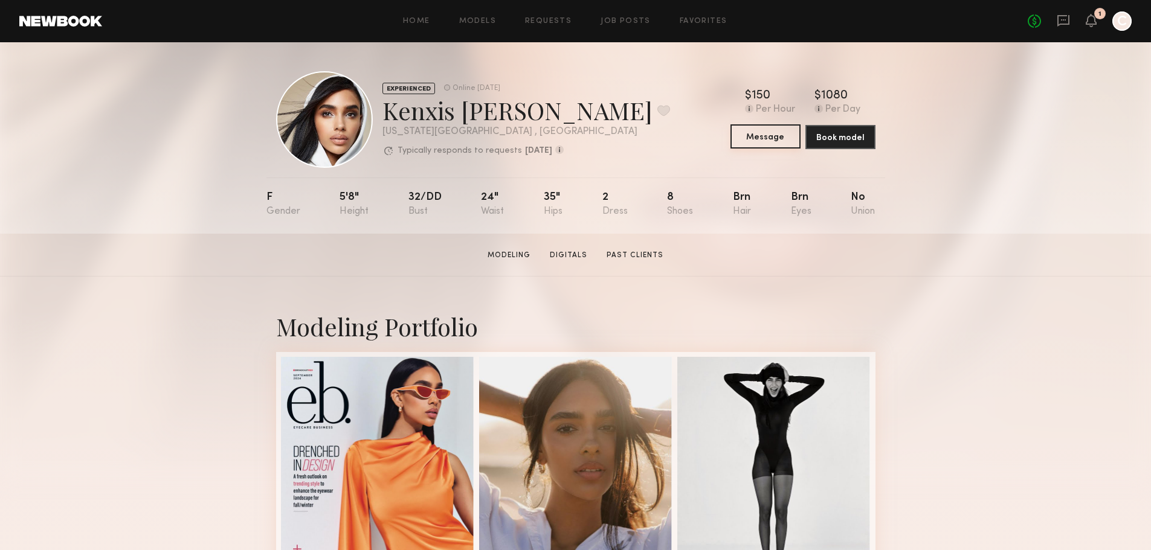
click at [762, 140] on button "Message" at bounding box center [765, 136] width 70 height 24
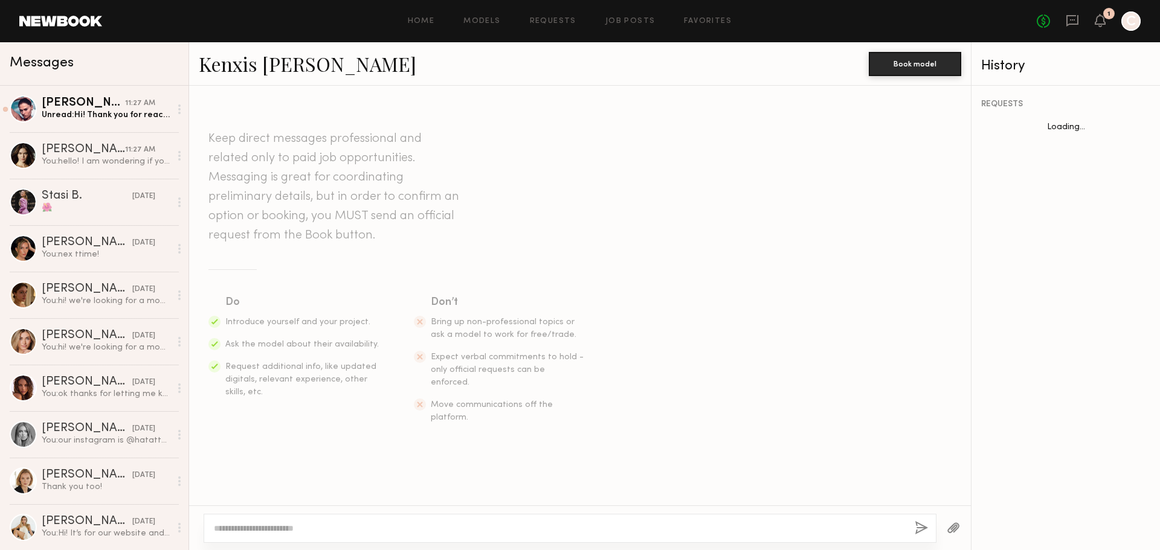
scroll to position [224, 0]
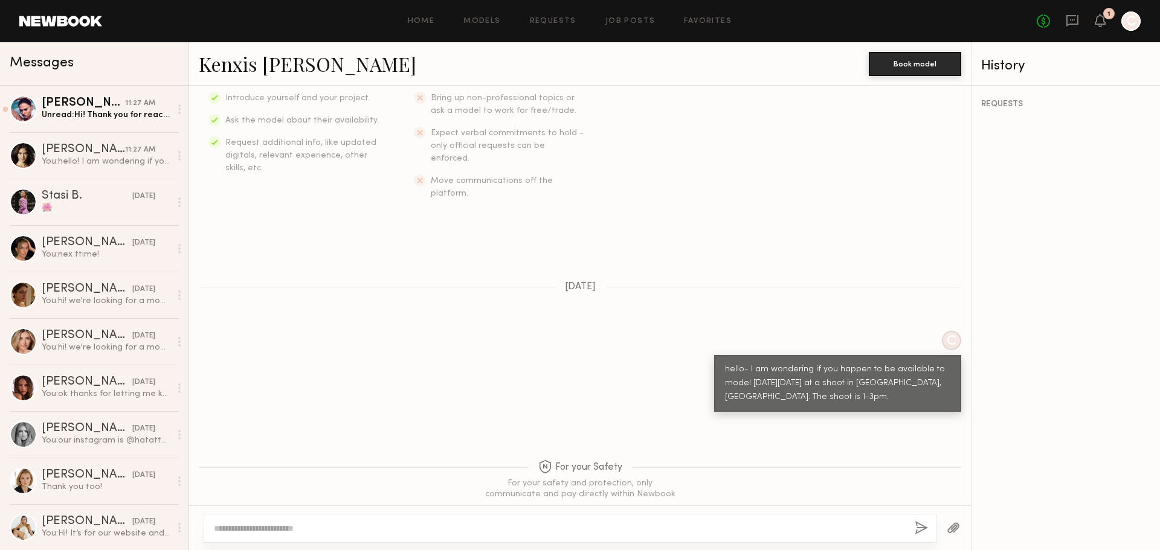
click at [308, 527] on textarea at bounding box center [559, 529] width 691 height 12
type textarea "**********"
click at [275, 529] on textarea "**********" at bounding box center [559, 529] width 691 height 12
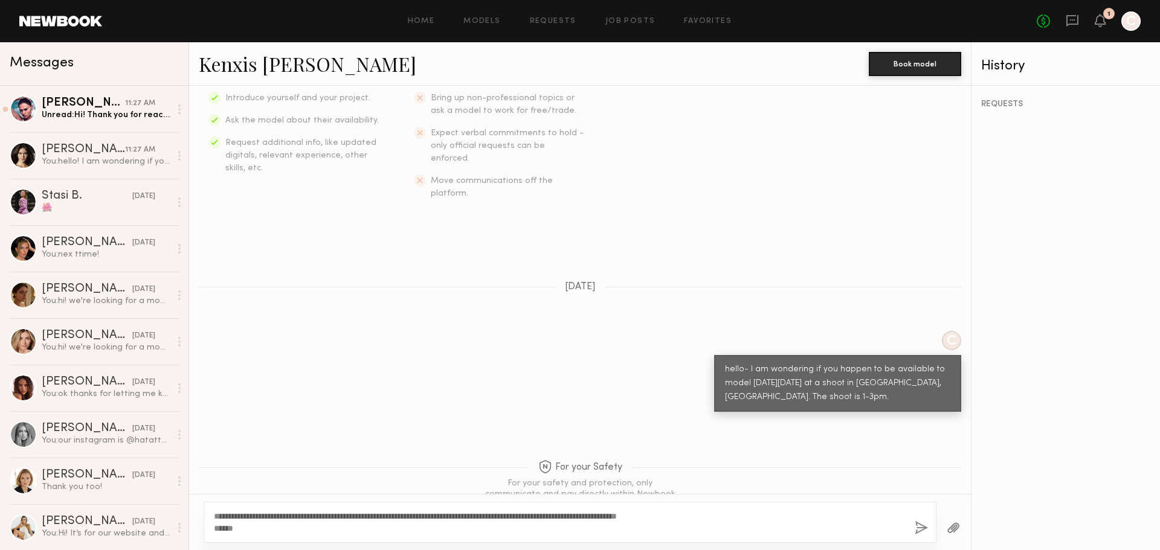
click at [217, 515] on textarea "**********" at bounding box center [559, 523] width 691 height 24
type textarea "**********"
click at [920, 531] on button "button" at bounding box center [921, 528] width 13 height 15
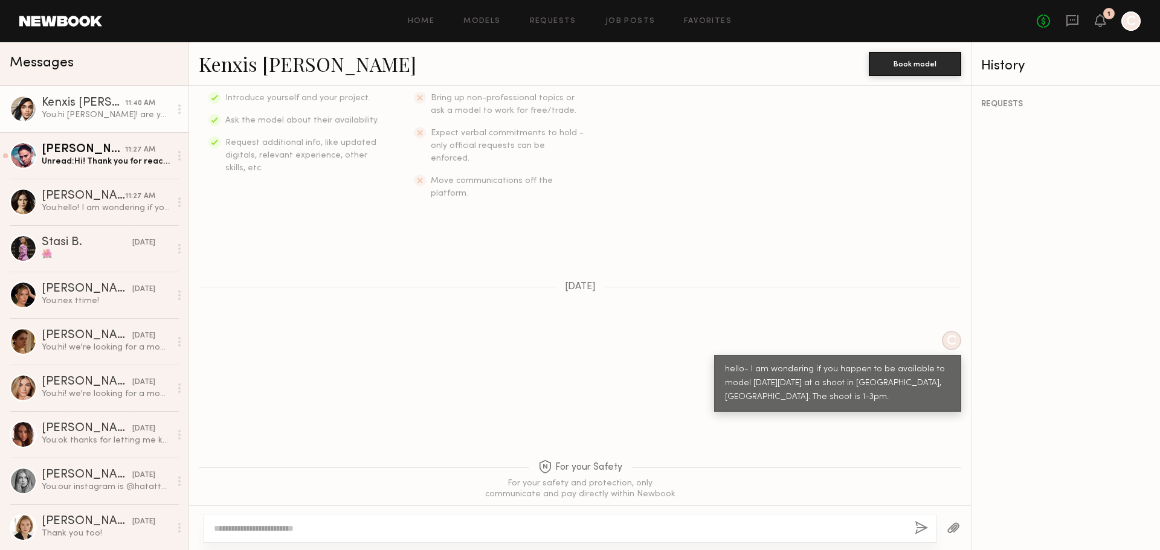
scroll to position [488, 0]
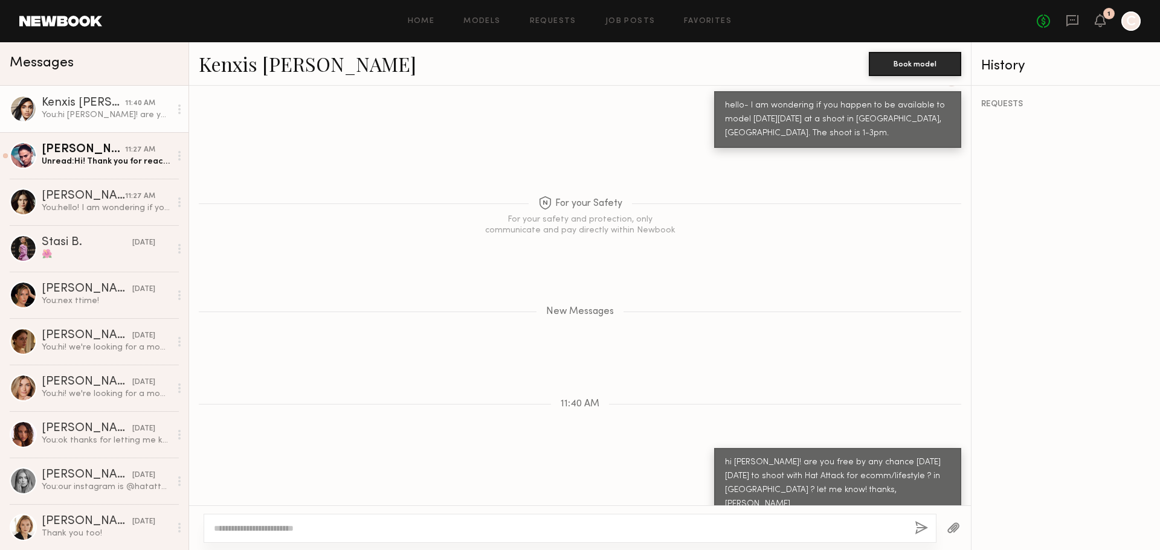
click at [92, 132] on link "Kenxis J. 11:40 AM You: hi Kenxis! are you free by any chance next Tuesday 9/30…" at bounding box center [94, 109] width 188 height 47
click at [64, 164] on div "Unread: Hi! Thank you for reaching out. Yes, I am available in 30th!" at bounding box center [106, 161] width 129 height 11
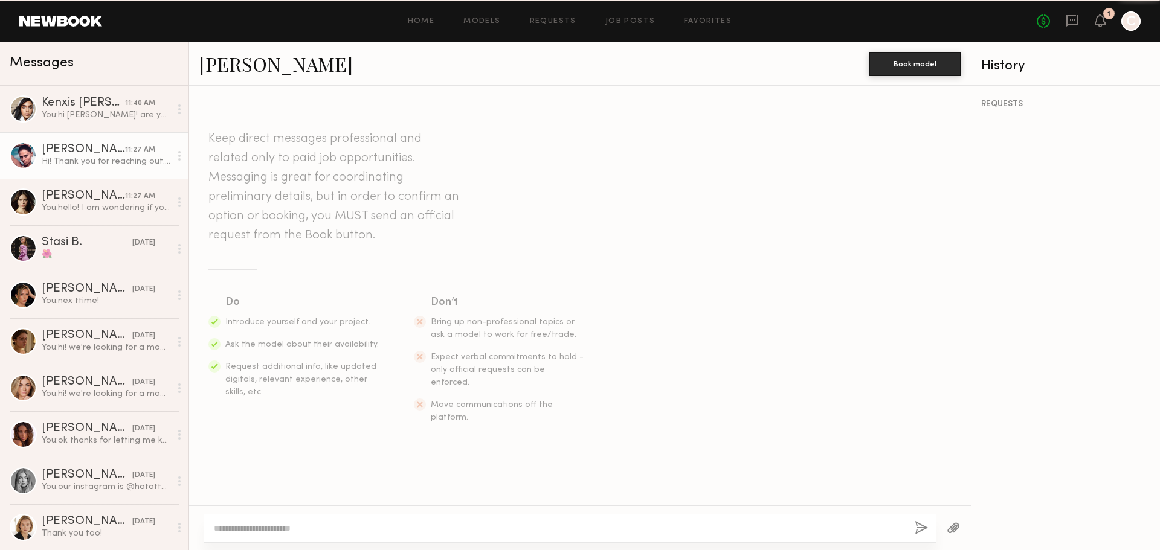
scroll to position [1353, 0]
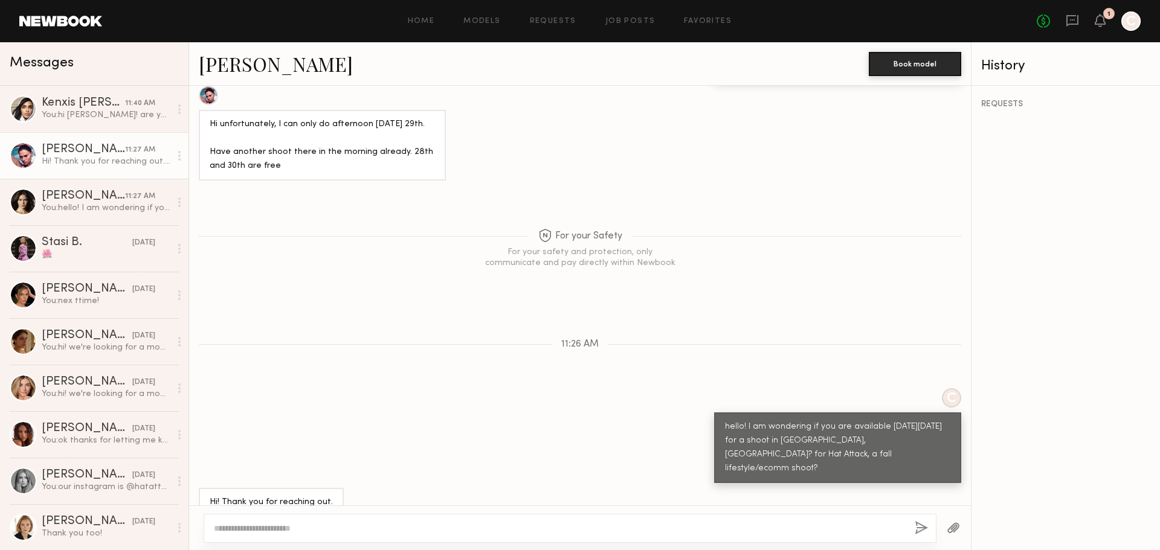
click at [53, 147] on div "[PERSON_NAME]" at bounding box center [83, 150] width 83 height 12
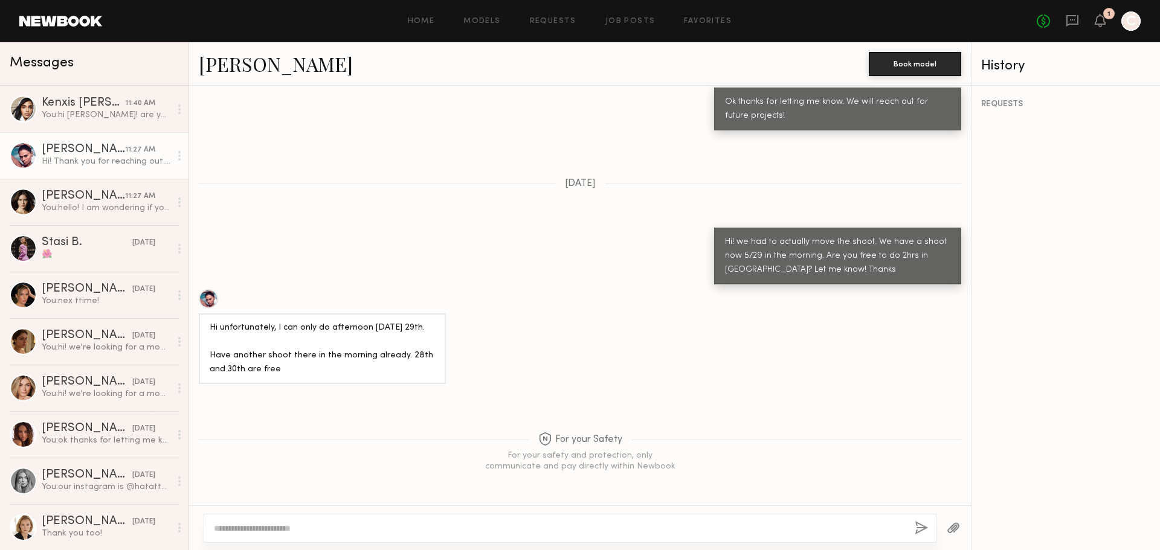
scroll to position [991, 0]
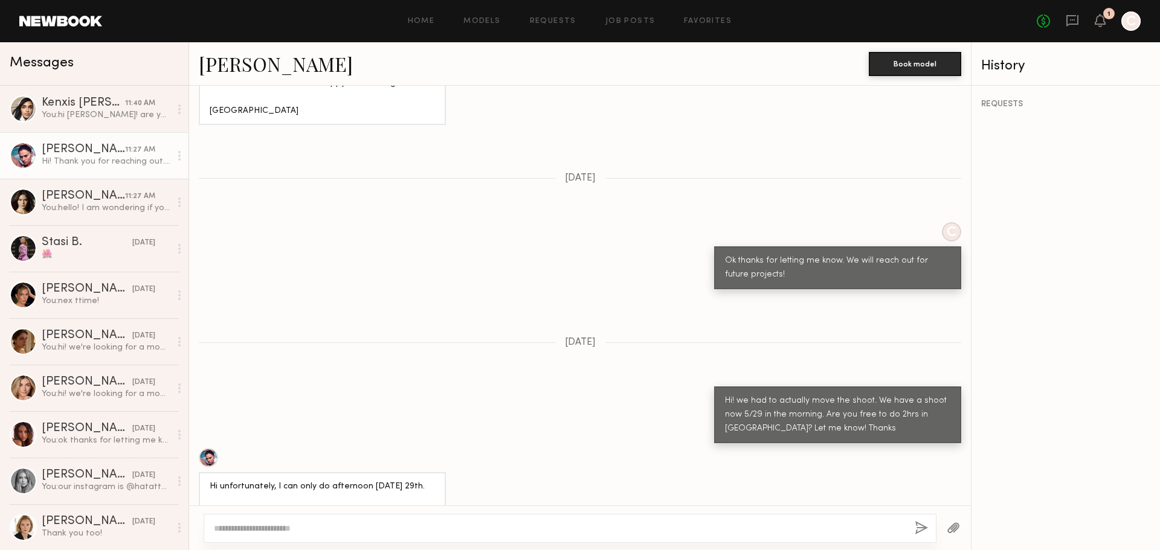
click at [59, 141] on link "Masha S. 11:27 AM Hi! Thank you for reaching out. Yes, I am available in 30th!" at bounding box center [94, 155] width 188 height 47
click at [227, 61] on link "[PERSON_NAME]" at bounding box center [276, 64] width 154 height 26
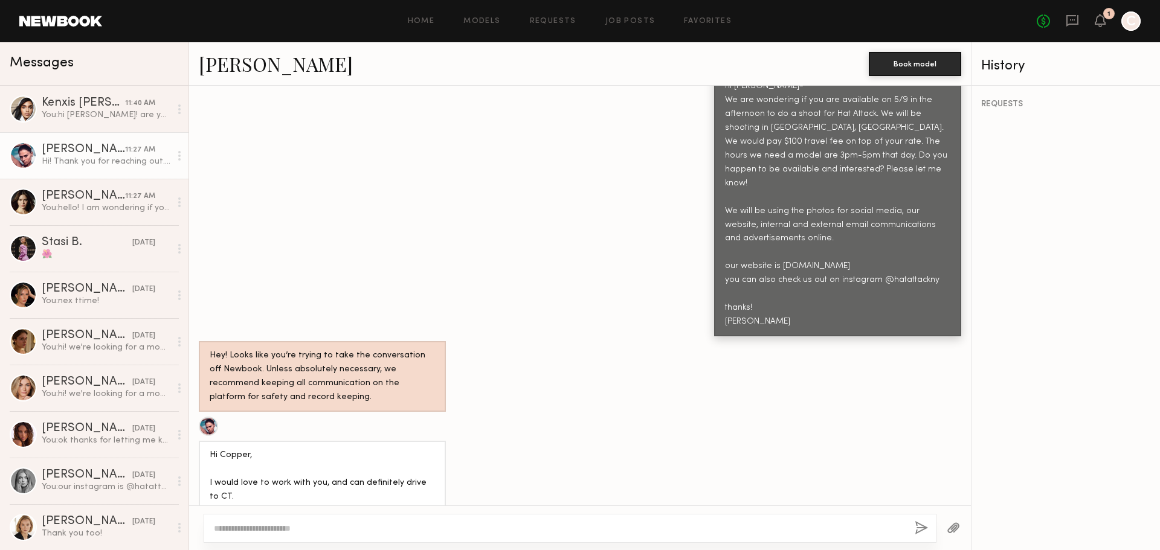
scroll to position [387, 0]
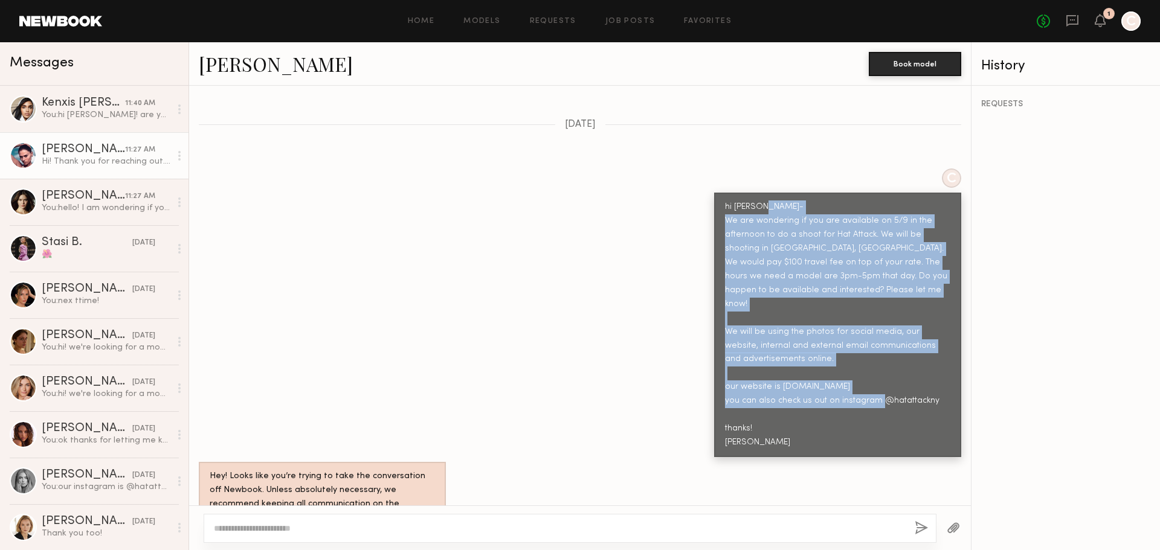
drag, startPoint x: 755, startPoint y: 404, endPoint x: 684, endPoint y: 195, distance: 220.7
click at [684, 195] on div "C hi Masha- We are wondering if you are available on 5/9 in the afternoon to do…" at bounding box center [580, 313] width 782 height 289
click at [759, 201] on div "hi [PERSON_NAME]- We are wondering if you are available on 5/9 in the afternoon…" at bounding box center [837, 326] width 225 height 250
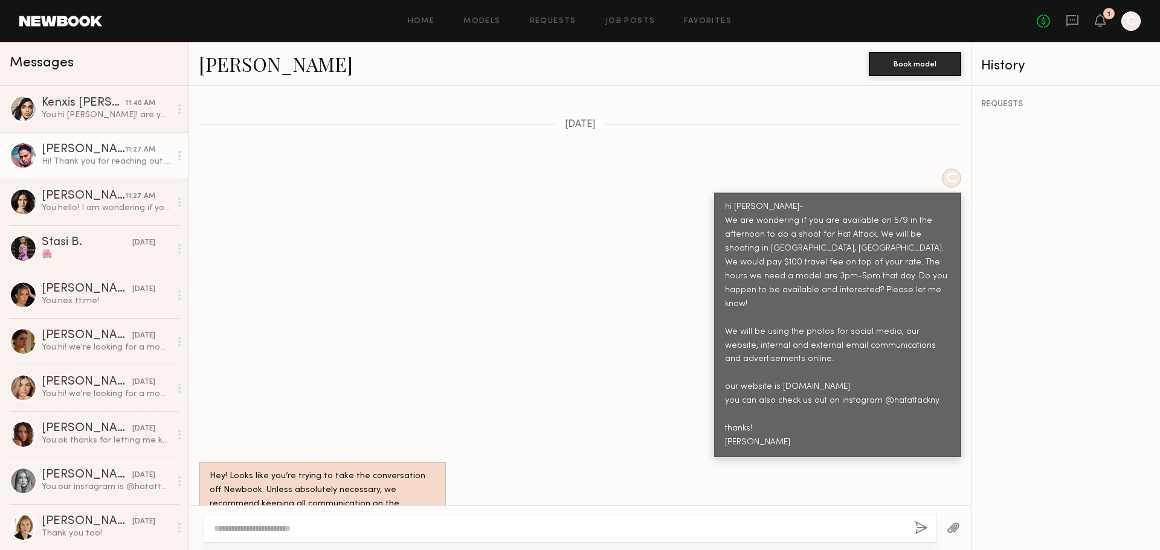
click at [781, 222] on div "hi [PERSON_NAME]- We are wondering if you are available on 5/9 in the afternoon…" at bounding box center [837, 326] width 225 height 250
drag, startPoint x: 779, startPoint y: 221, endPoint x: 755, endPoint y: 237, distance: 29.0
click at [755, 237] on div "hi [PERSON_NAME]- We are wondering if you are available on 5/9 in the afternoon…" at bounding box center [837, 326] width 225 height 250
copy div "We would pay $100 travel fee on top of your rate."
click at [408, 529] on textarea at bounding box center [559, 529] width 691 height 12
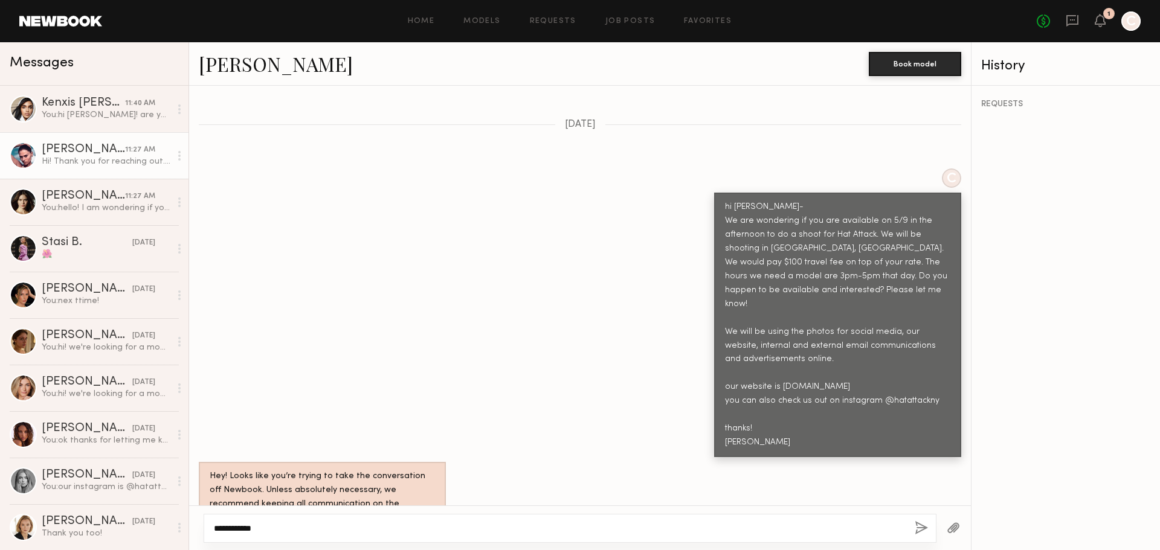
paste textarea "**********"
type textarea "**********"
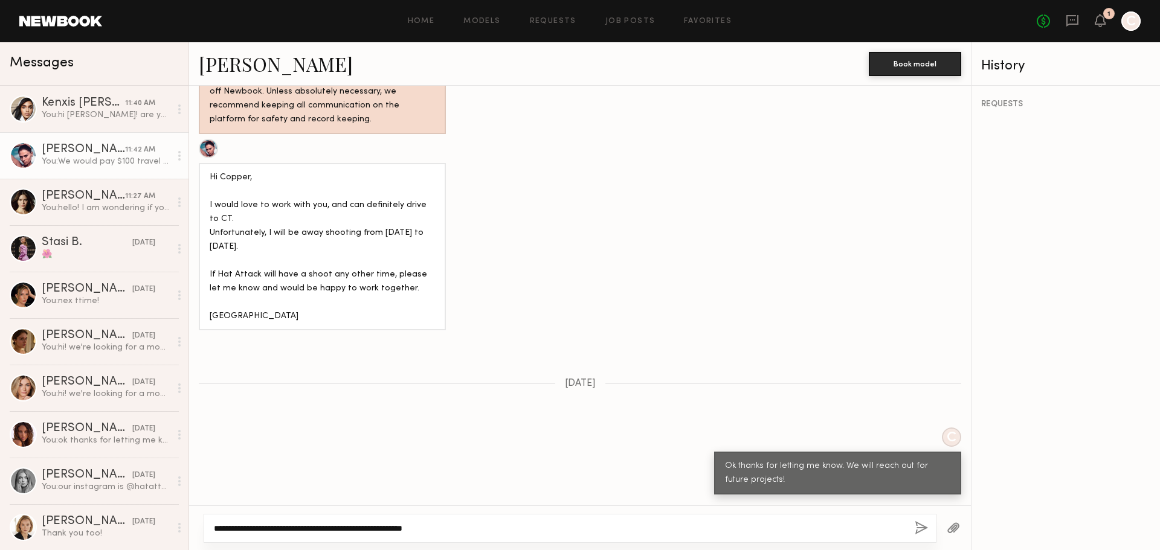
scroll to position [1588, 0]
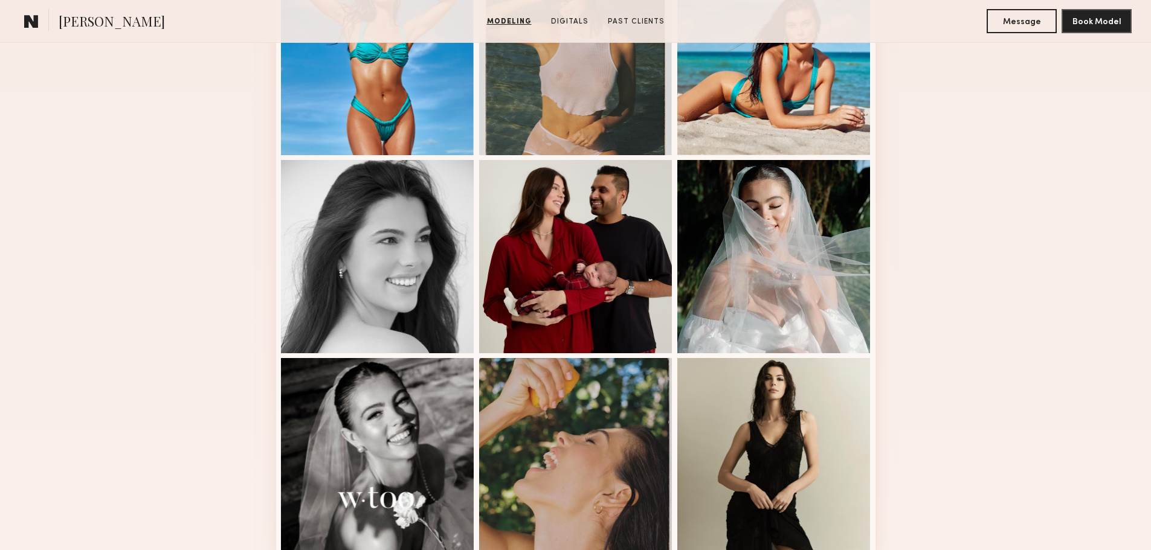
scroll to position [604, 0]
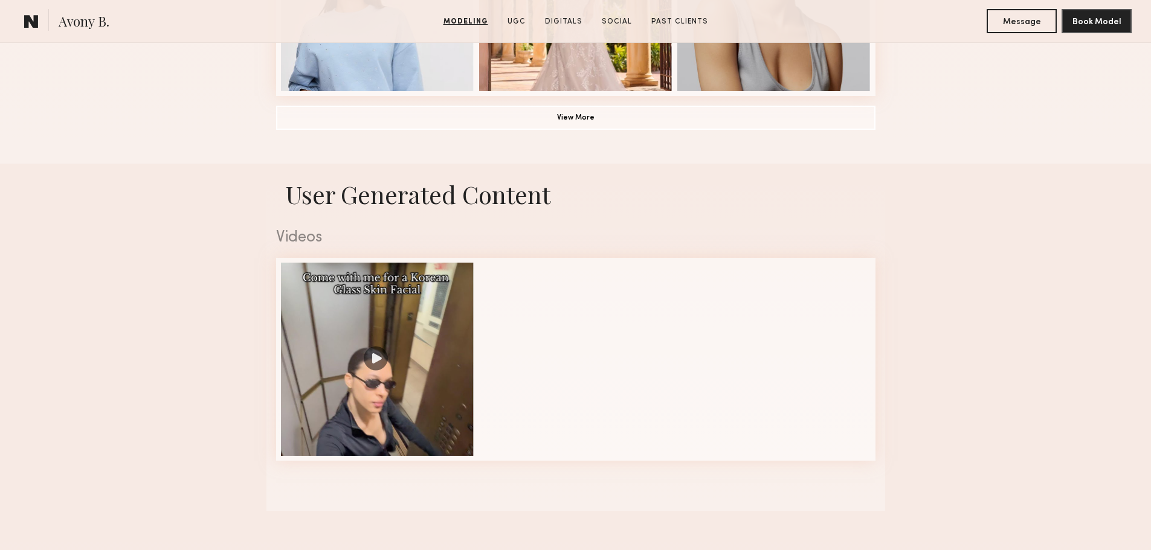
scroll to position [1087, 0]
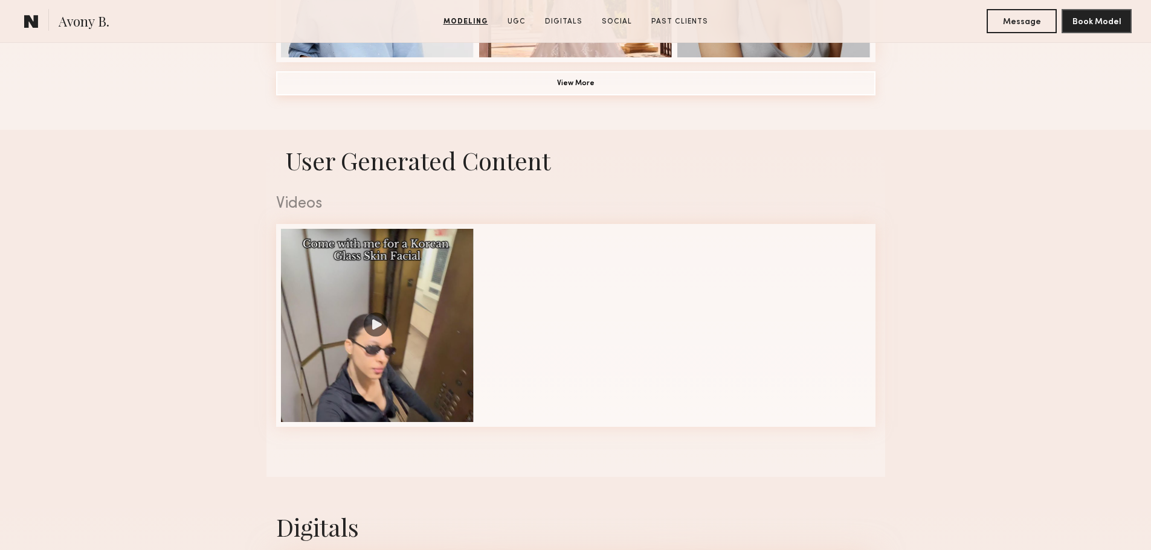
click at [535, 91] on button "View More" at bounding box center [575, 83] width 599 height 24
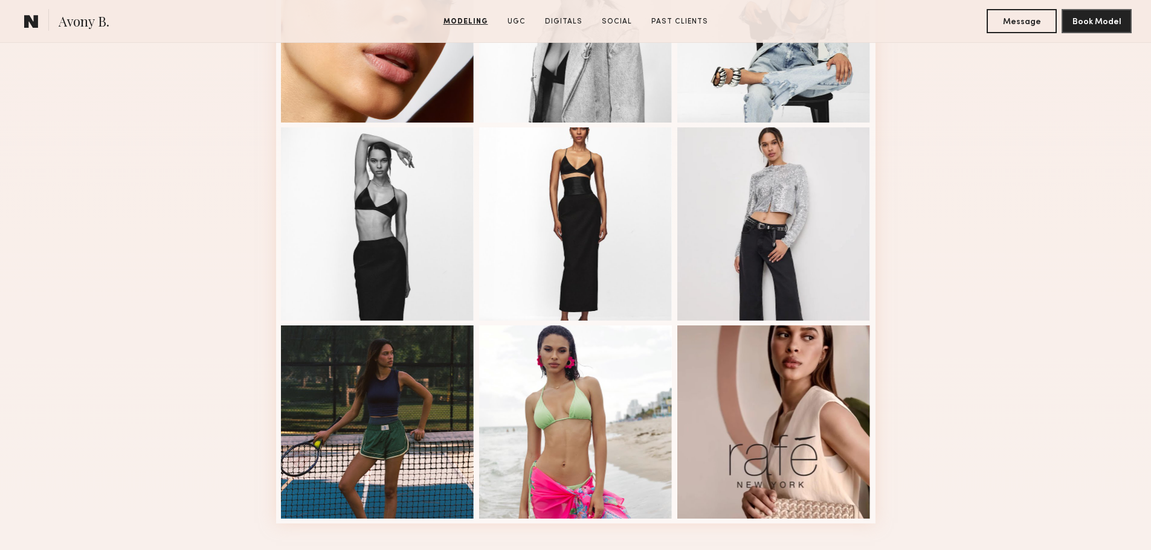
scroll to position [1390, 0]
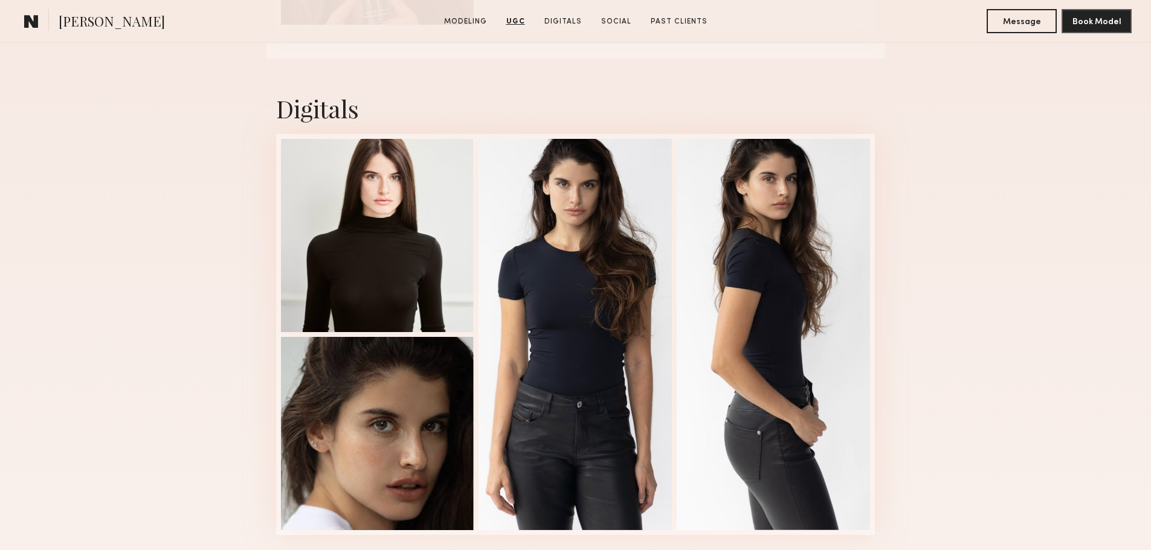
scroll to position [1994, 0]
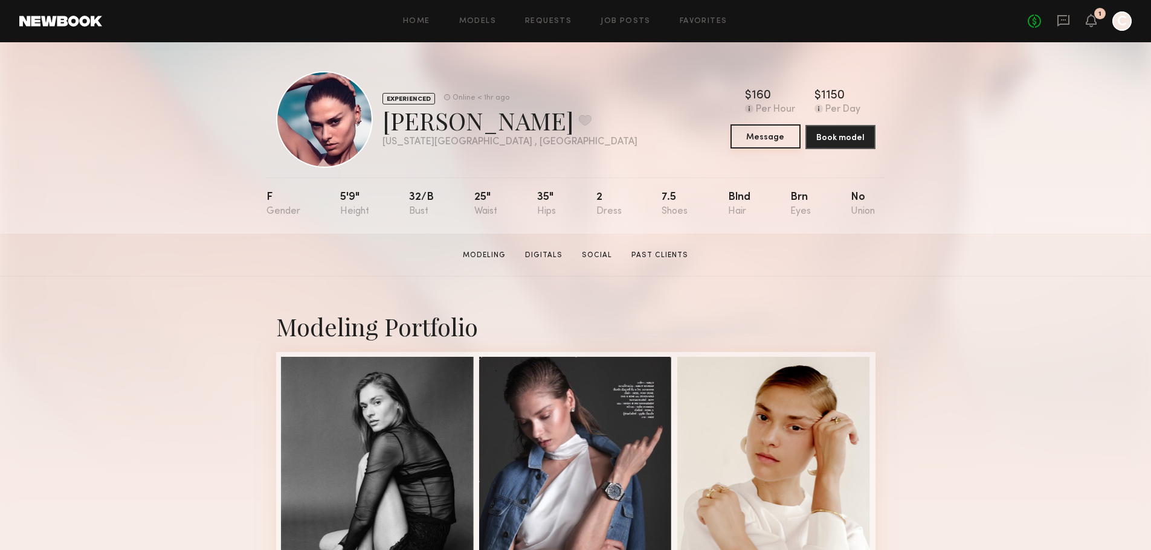
click at [758, 138] on button "Message" at bounding box center [765, 136] width 70 height 24
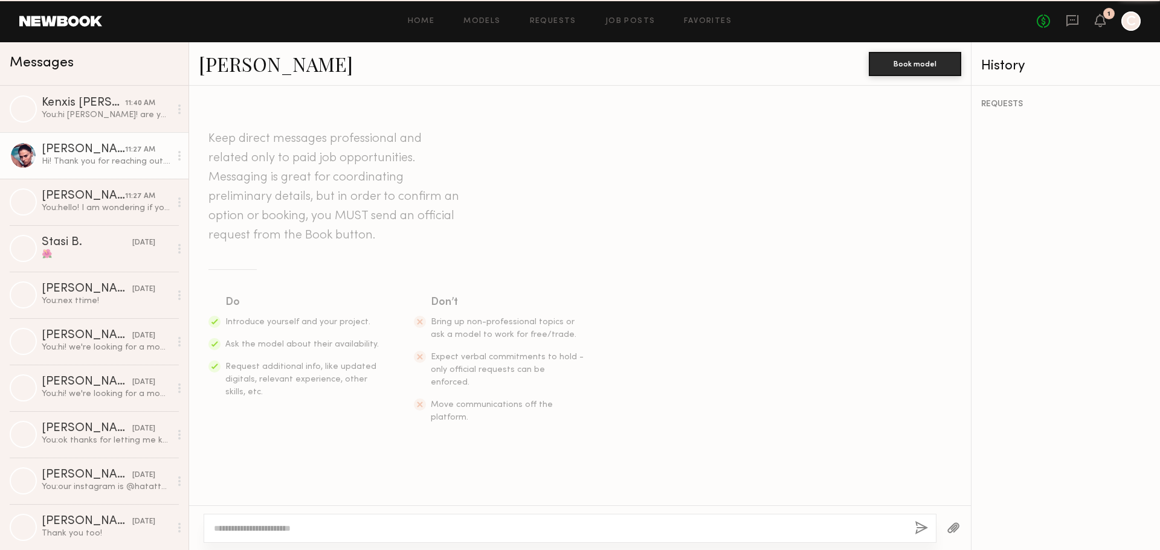
scroll to position [1353, 0]
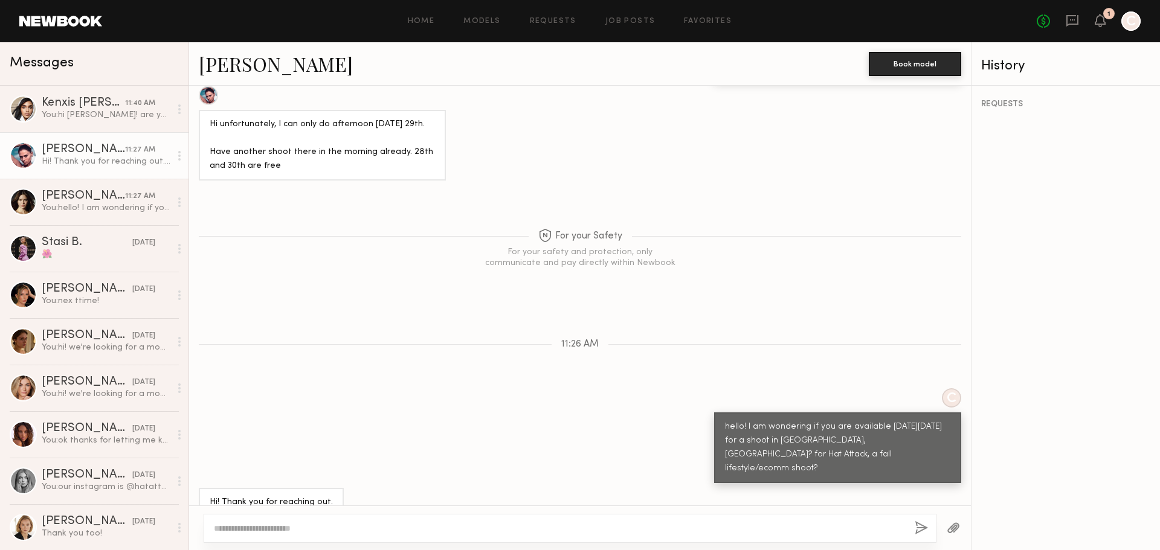
click at [314, 529] on textarea at bounding box center [559, 529] width 691 height 12
click at [554, 526] on textarea "**********" at bounding box center [559, 529] width 691 height 12
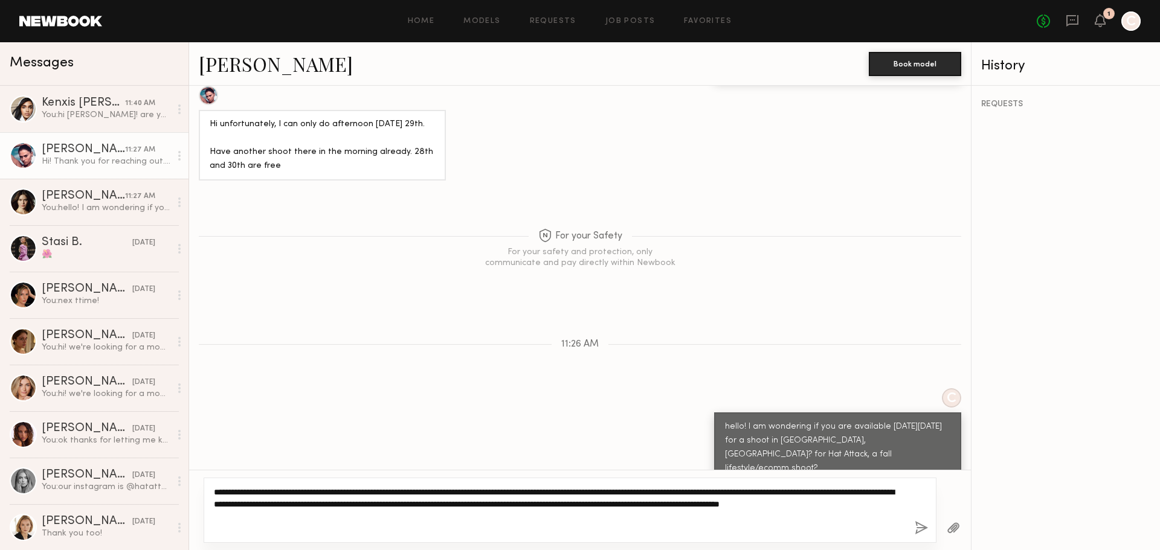
type textarea "**********"
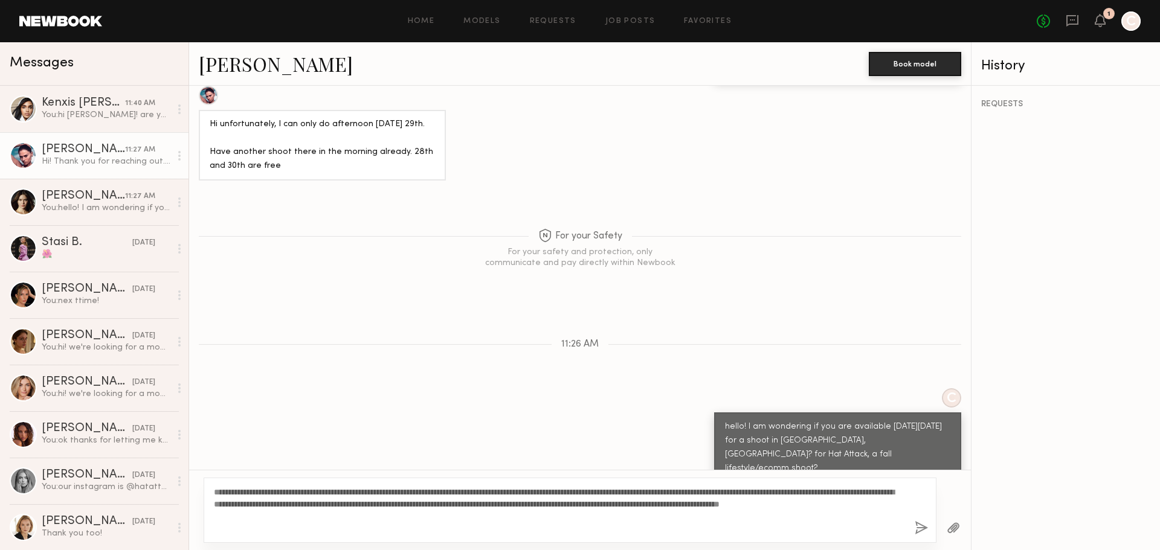
click at [925, 529] on button "button" at bounding box center [921, 528] width 13 height 15
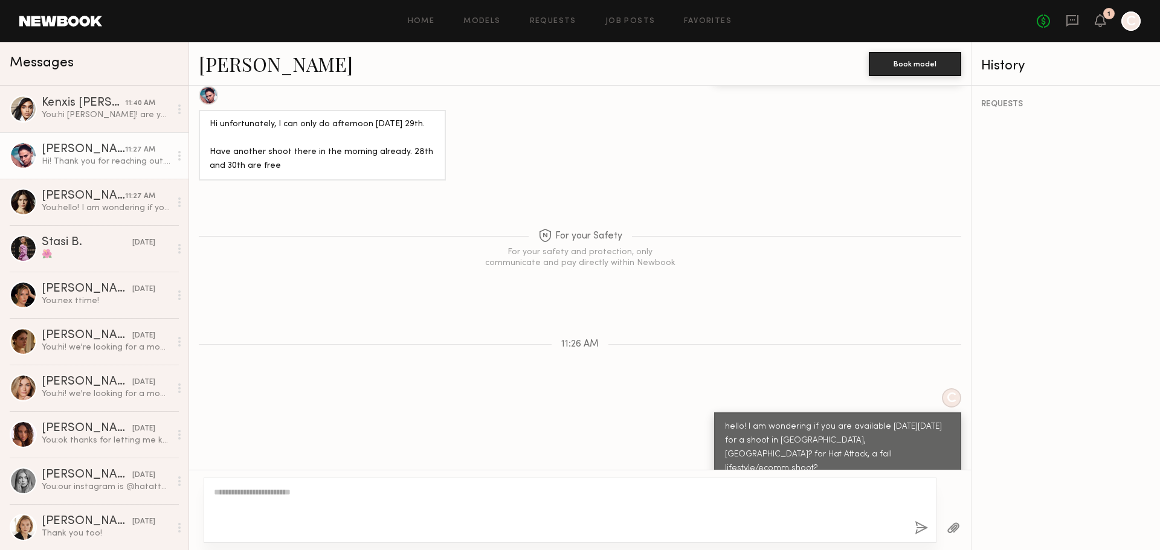
scroll to position [1588, 0]
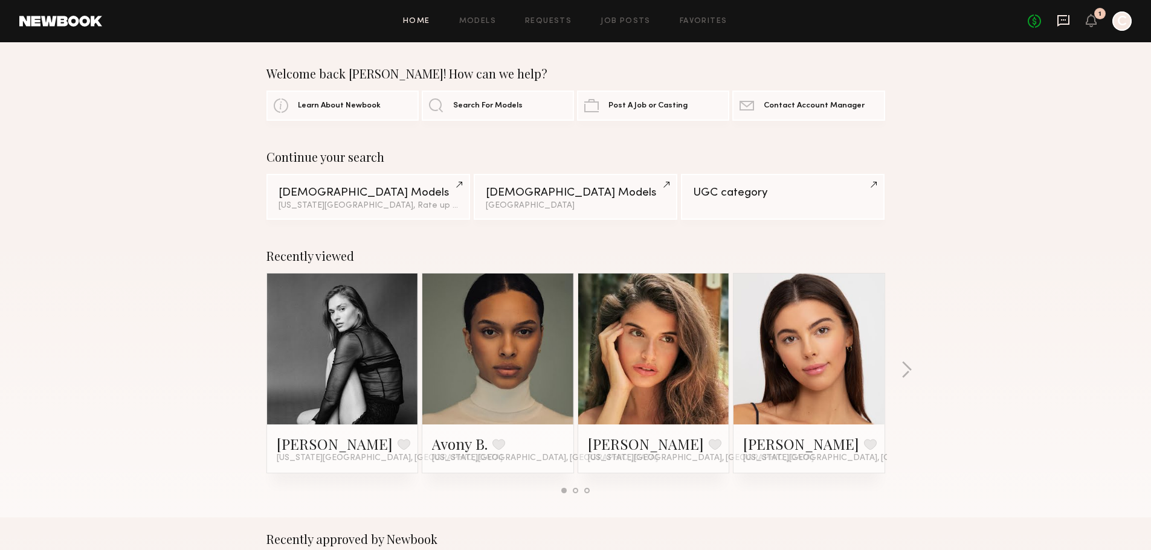
click at [1068, 17] on icon at bounding box center [1063, 20] width 13 height 13
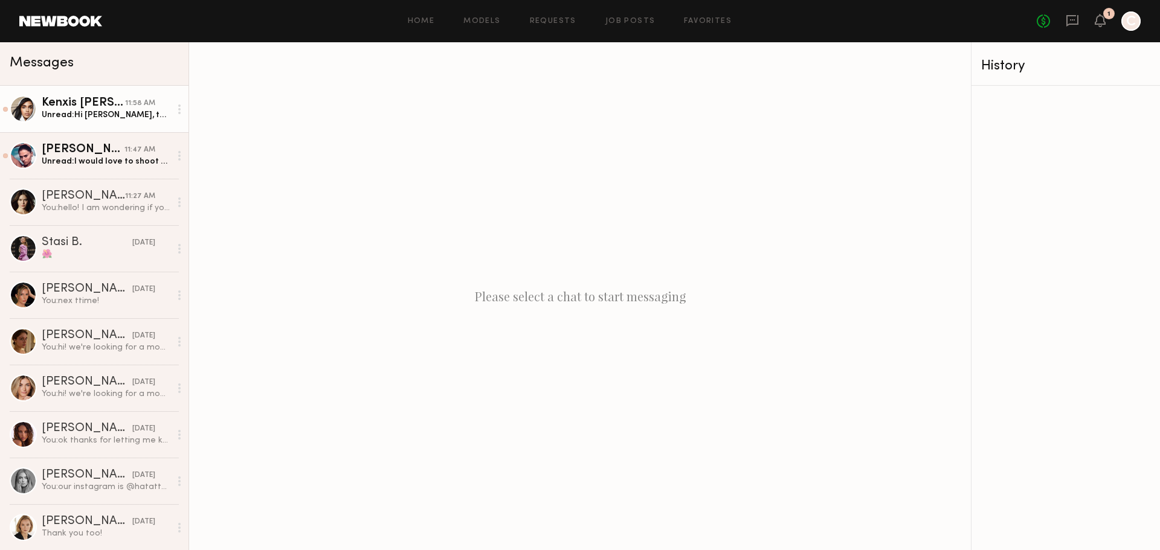
click at [57, 107] on div "Kenxis [PERSON_NAME]" at bounding box center [83, 103] width 83 height 12
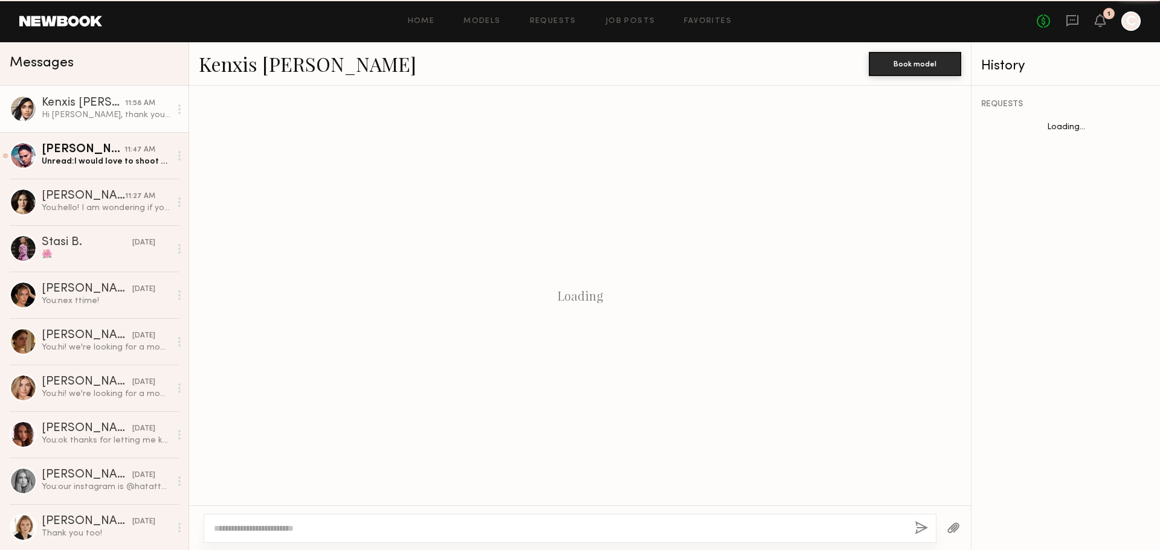
scroll to position [456, 0]
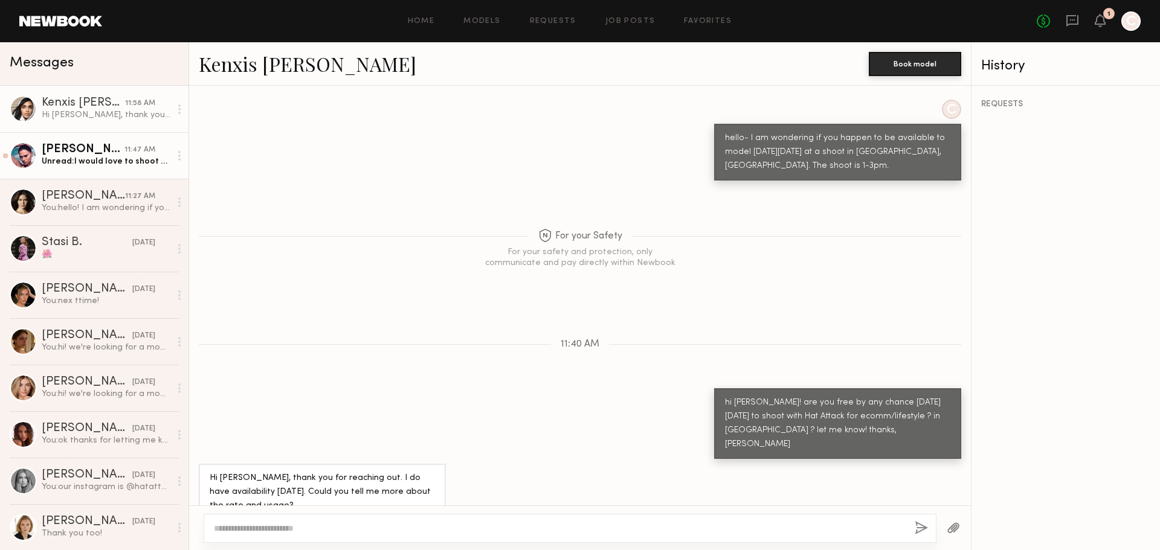
click at [68, 158] on div "Unread: I would love to shoot with you, if we agree on 2h pay to make sense of …" at bounding box center [106, 161] width 129 height 11
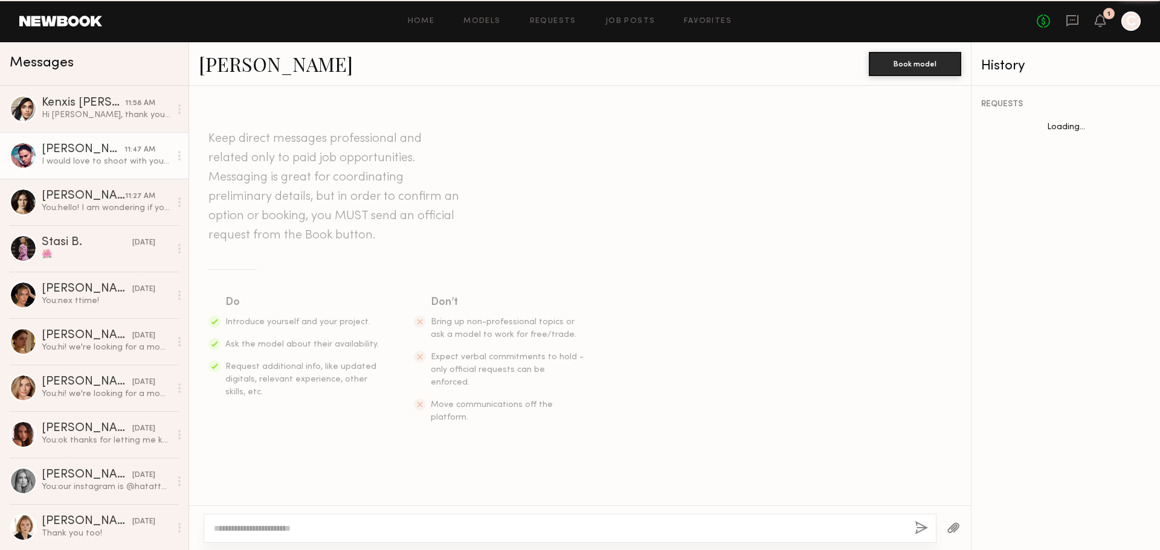
scroll to position [1594, 0]
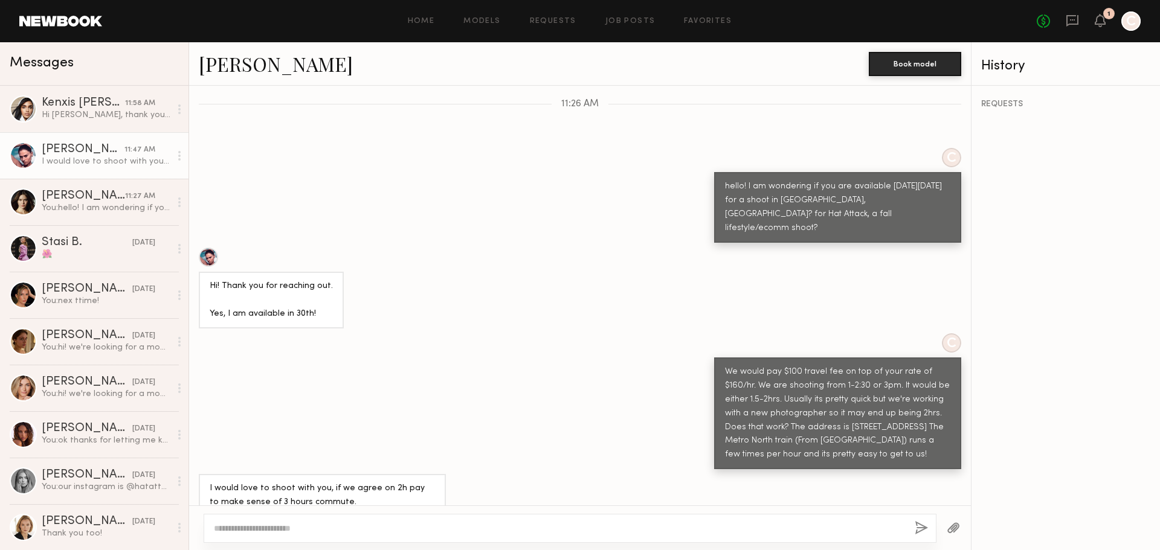
click at [303, 535] on div at bounding box center [570, 528] width 733 height 29
click at [306, 532] on textarea at bounding box center [559, 529] width 691 height 12
type textarea "**********"
click at [920, 529] on button "button" at bounding box center [921, 528] width 13 height 15
